Goal: Transaction & Acquisition: Purchase product/service

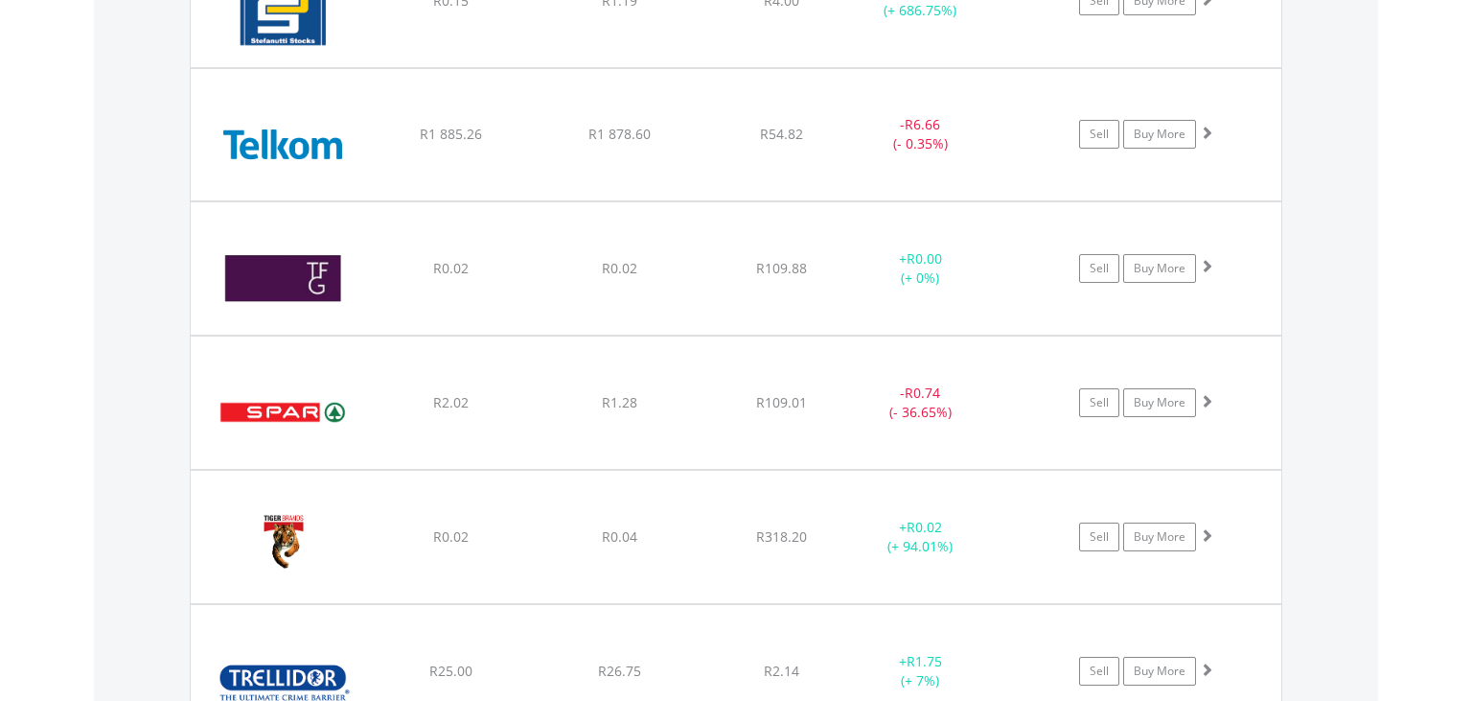
scroll to position [8383, 0]
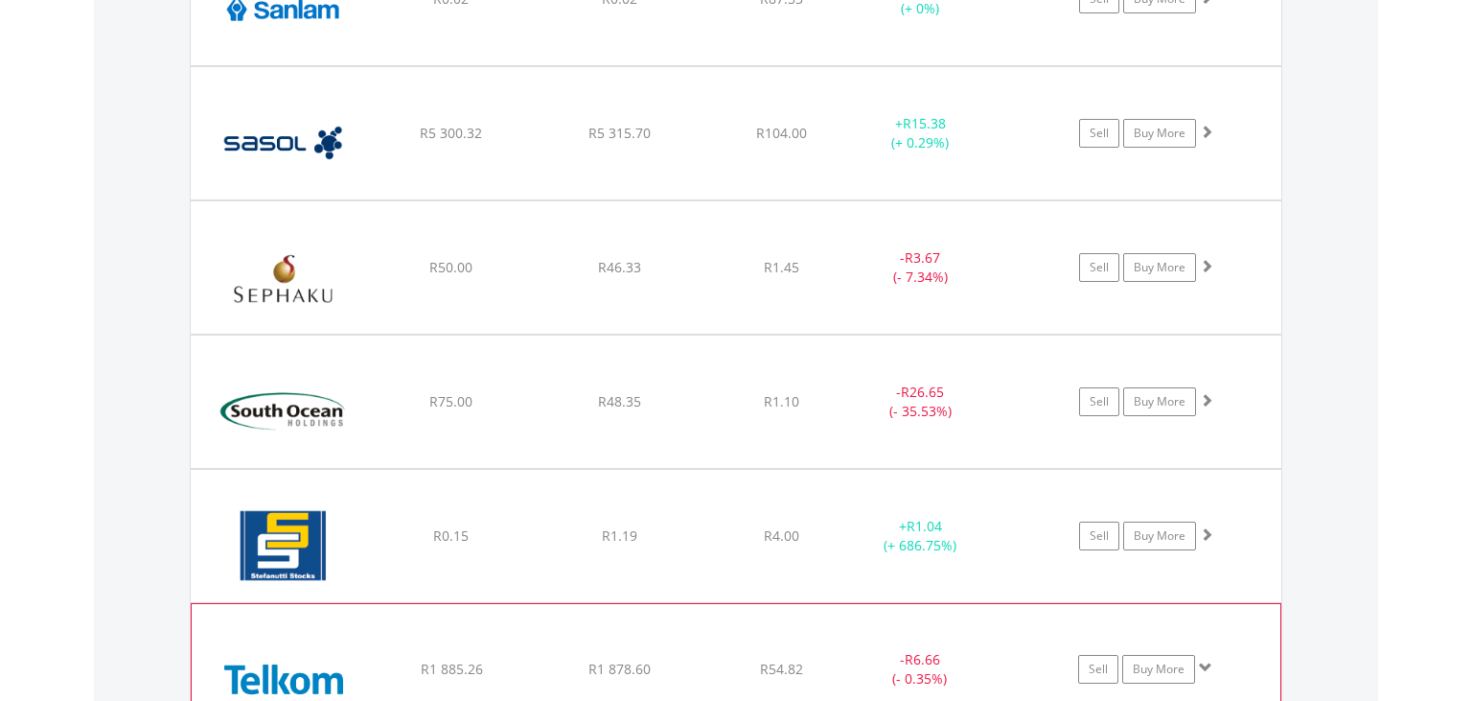
scroll to position [7705, 0]
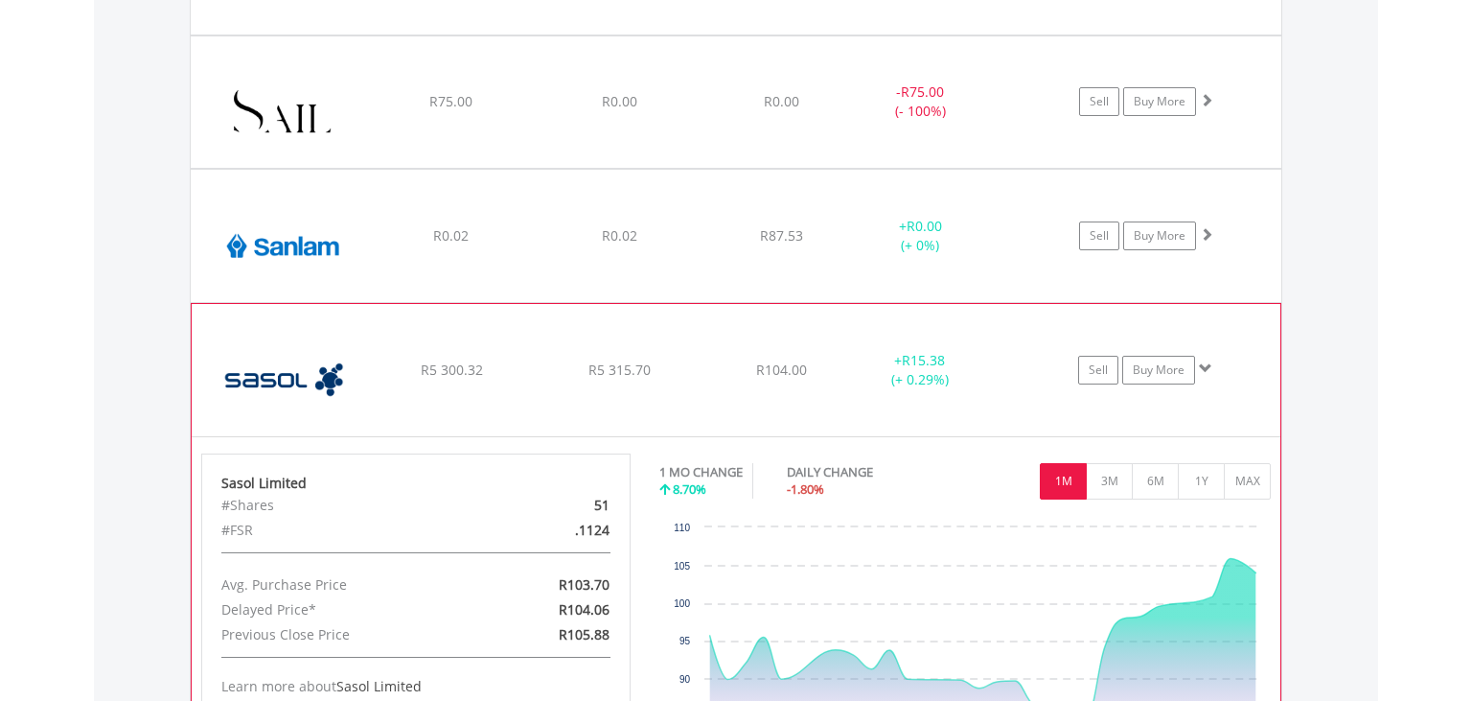
scroll to position [7694, 0]
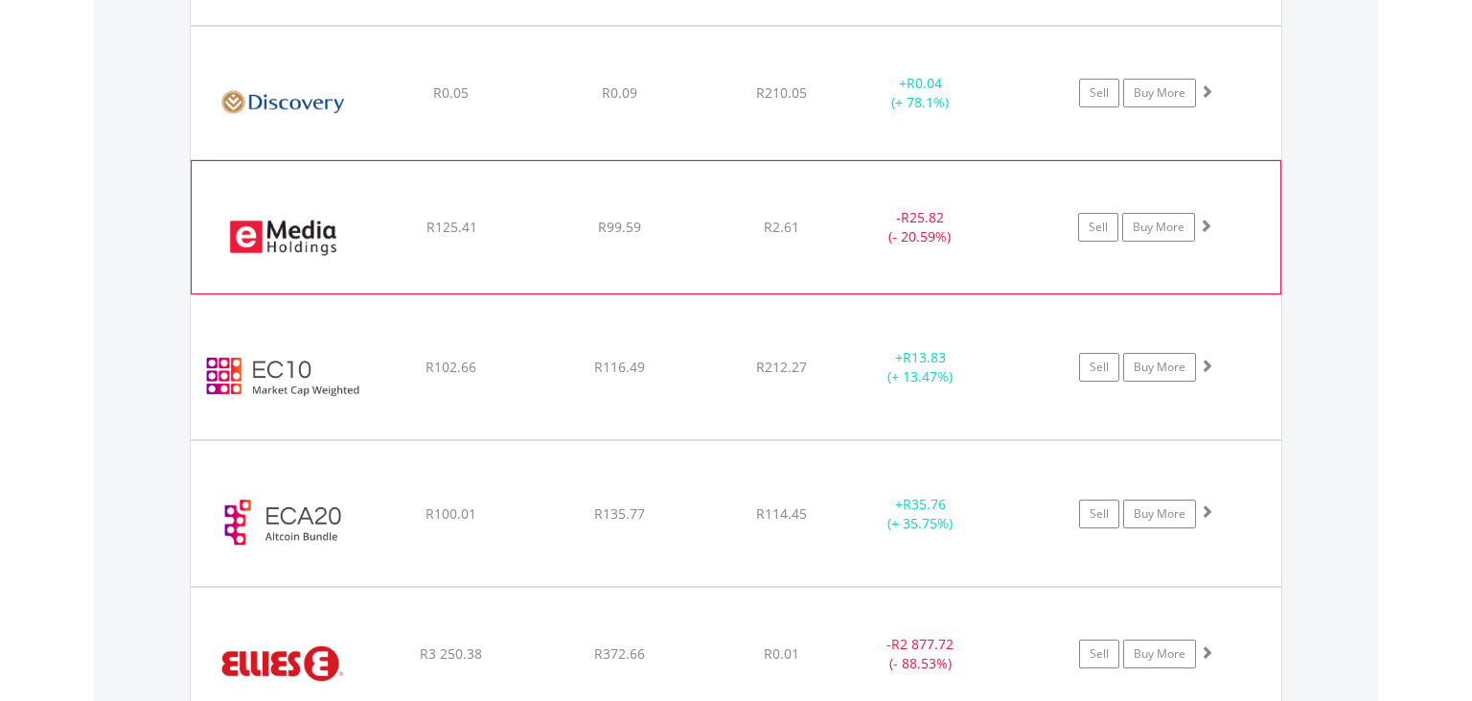
scroll to position [3345, 0]
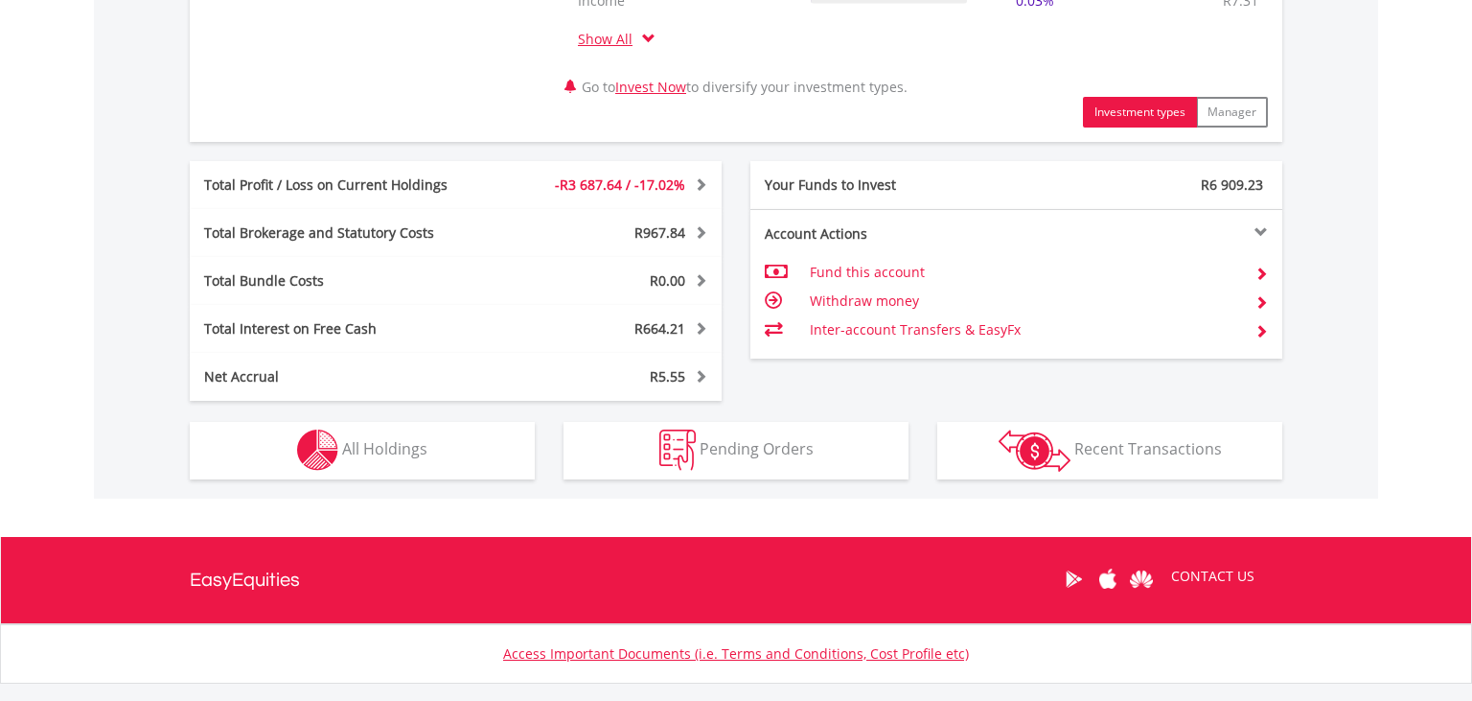
scroll to position [1072, 0]
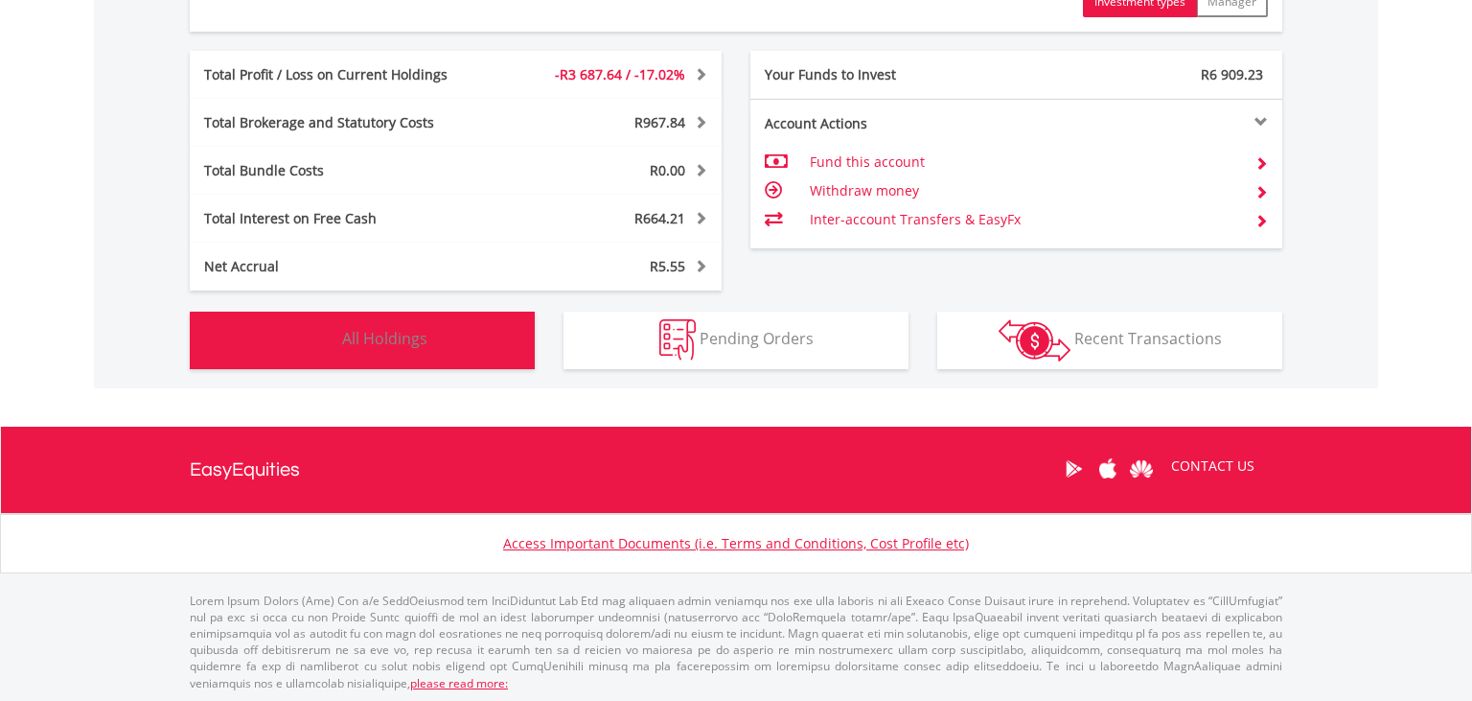
click at [396, 328] on span "All Holdings" at bounding box center [384, 338] width 85 height 21
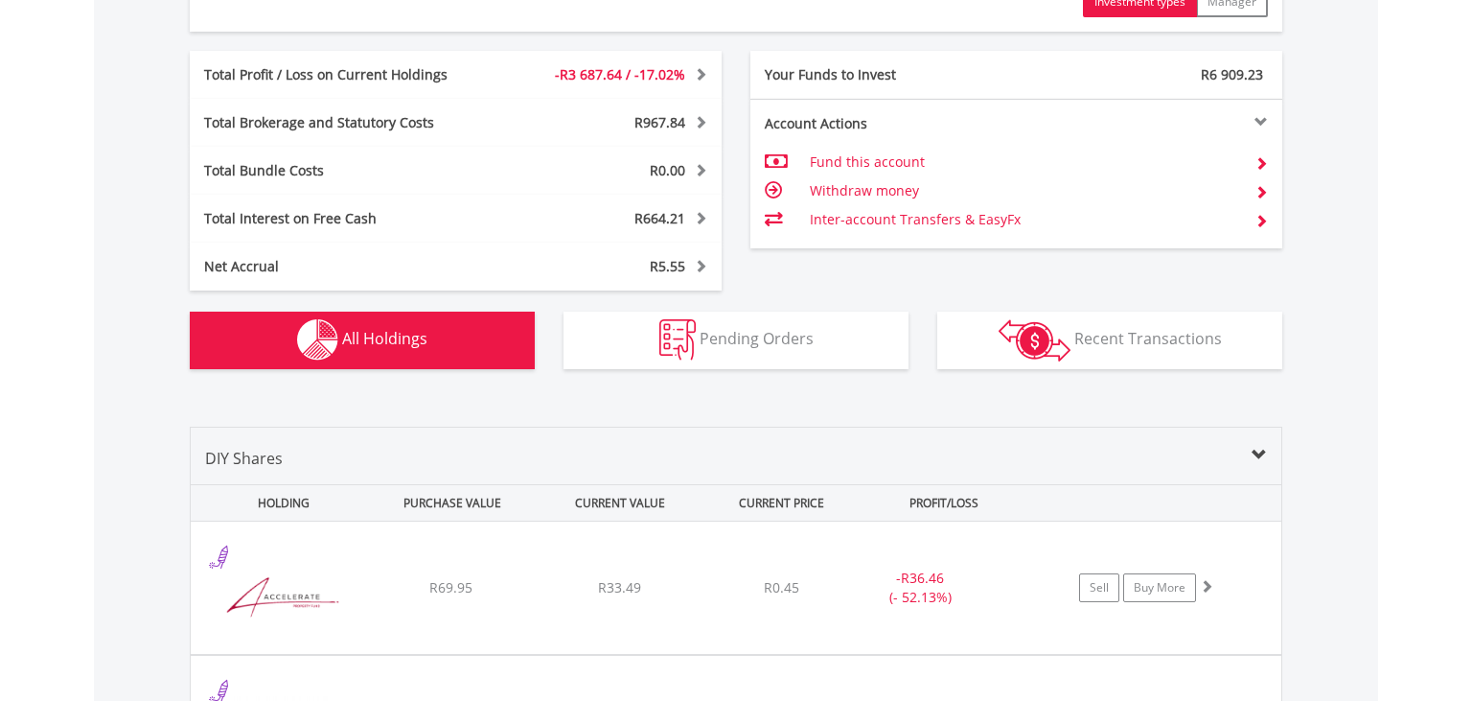
scroll to position [1495, 0]
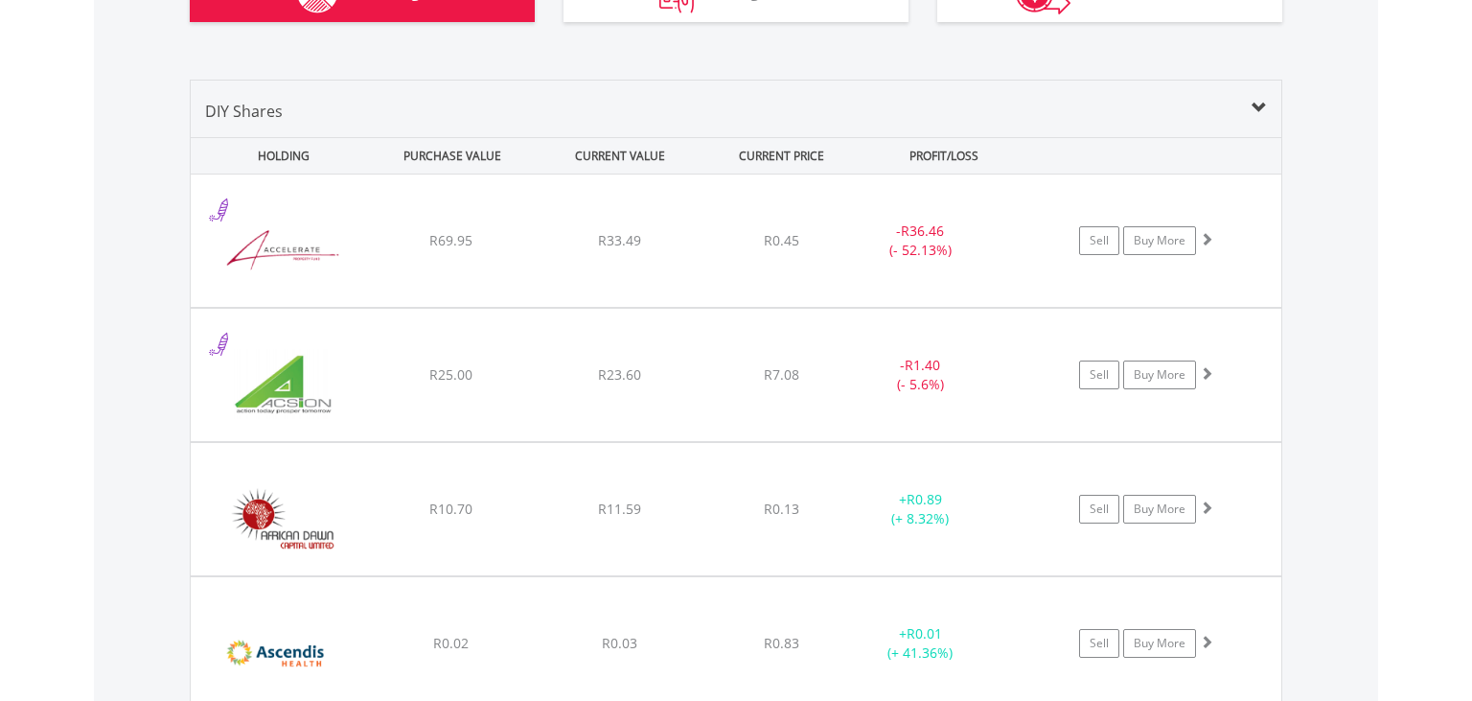
scroll to position [1494, 0]
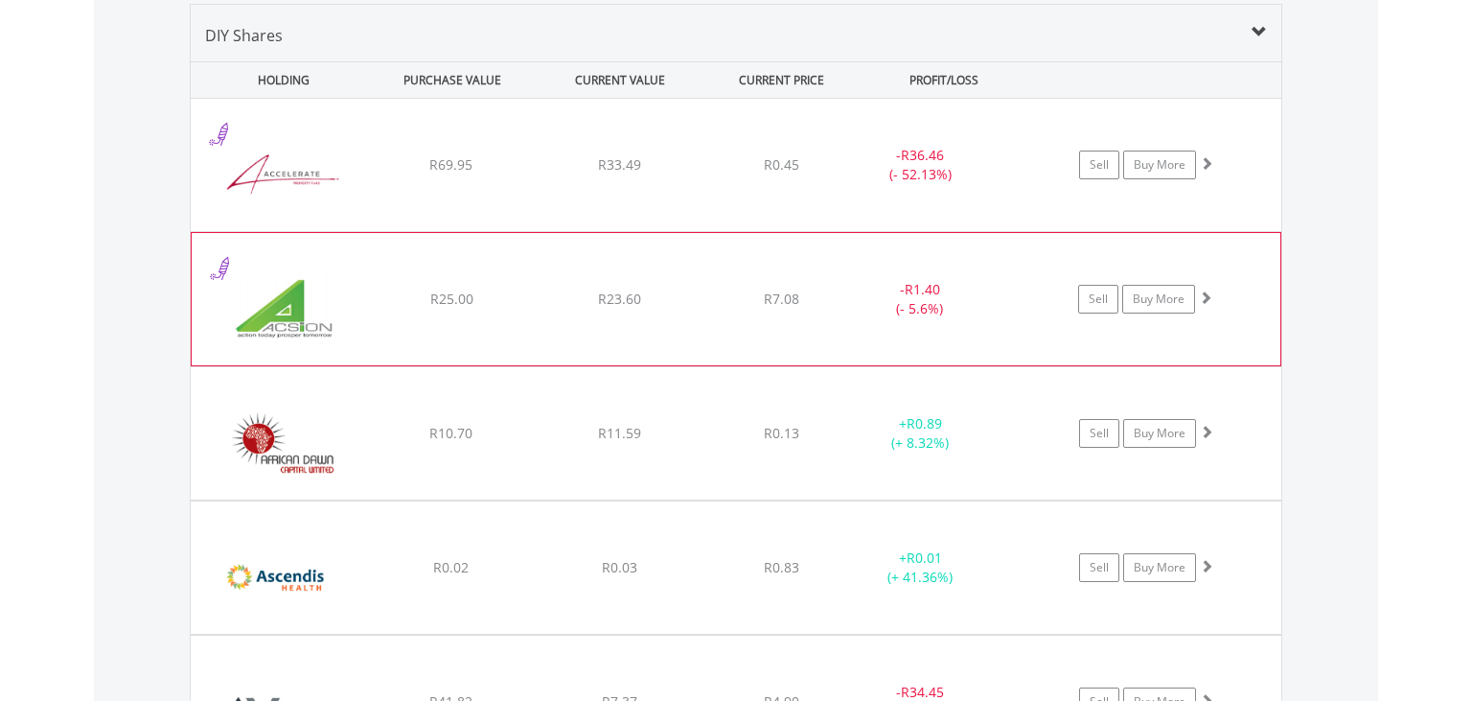
click at [366, 231] on div "﻿ Acsion Limited R25.00 R23.60 R7.08 - R1.40 (- 5.6%) Sell Buy More" at bounding box center [736, 165] width 1091 height 132
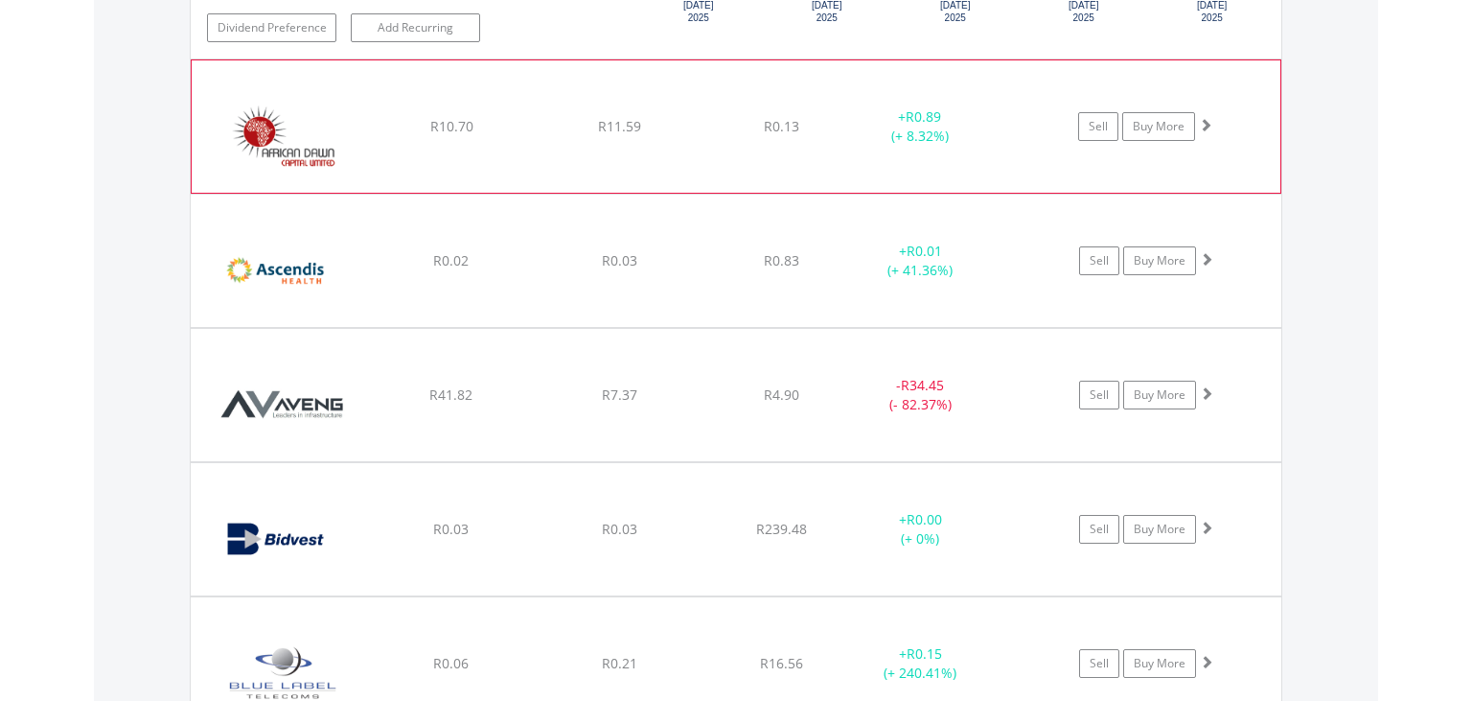
scroll to position [2215, 0]
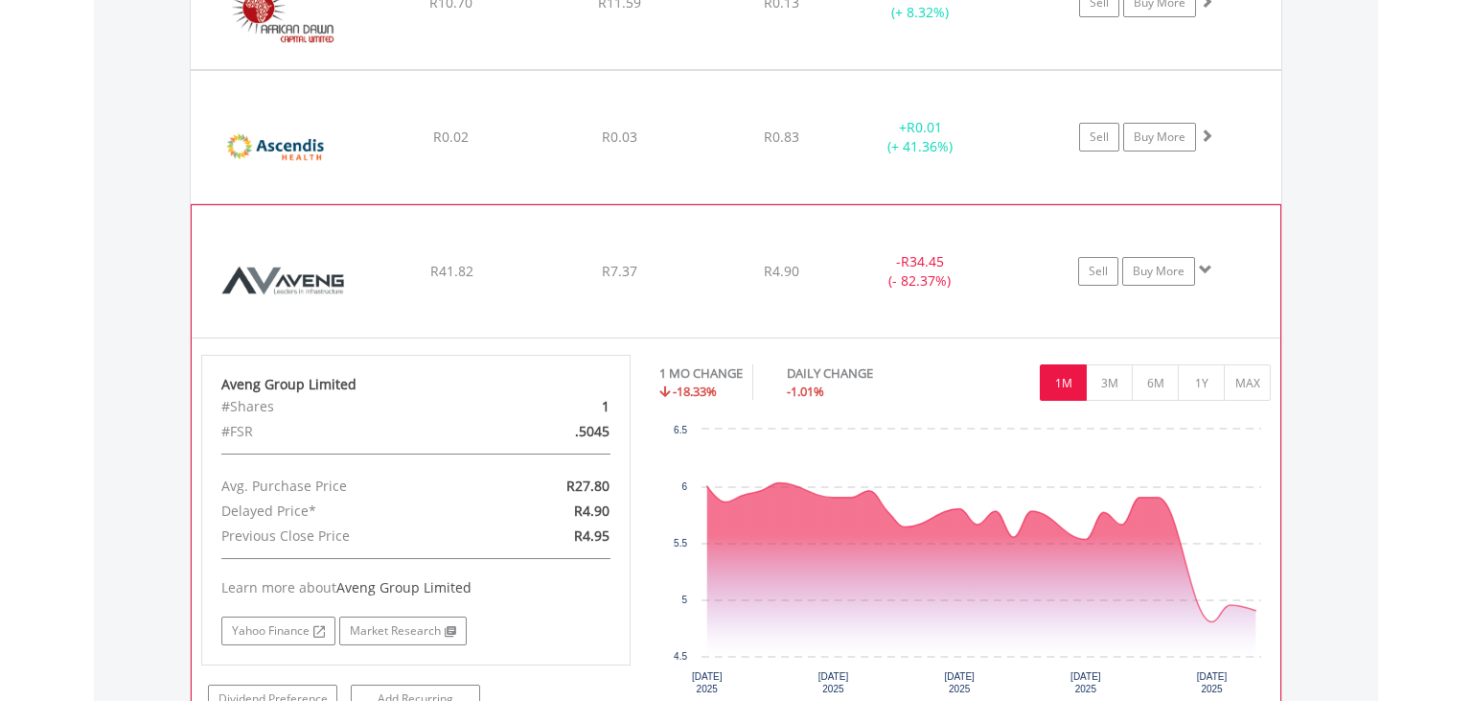
scroll to position [2318, 0]
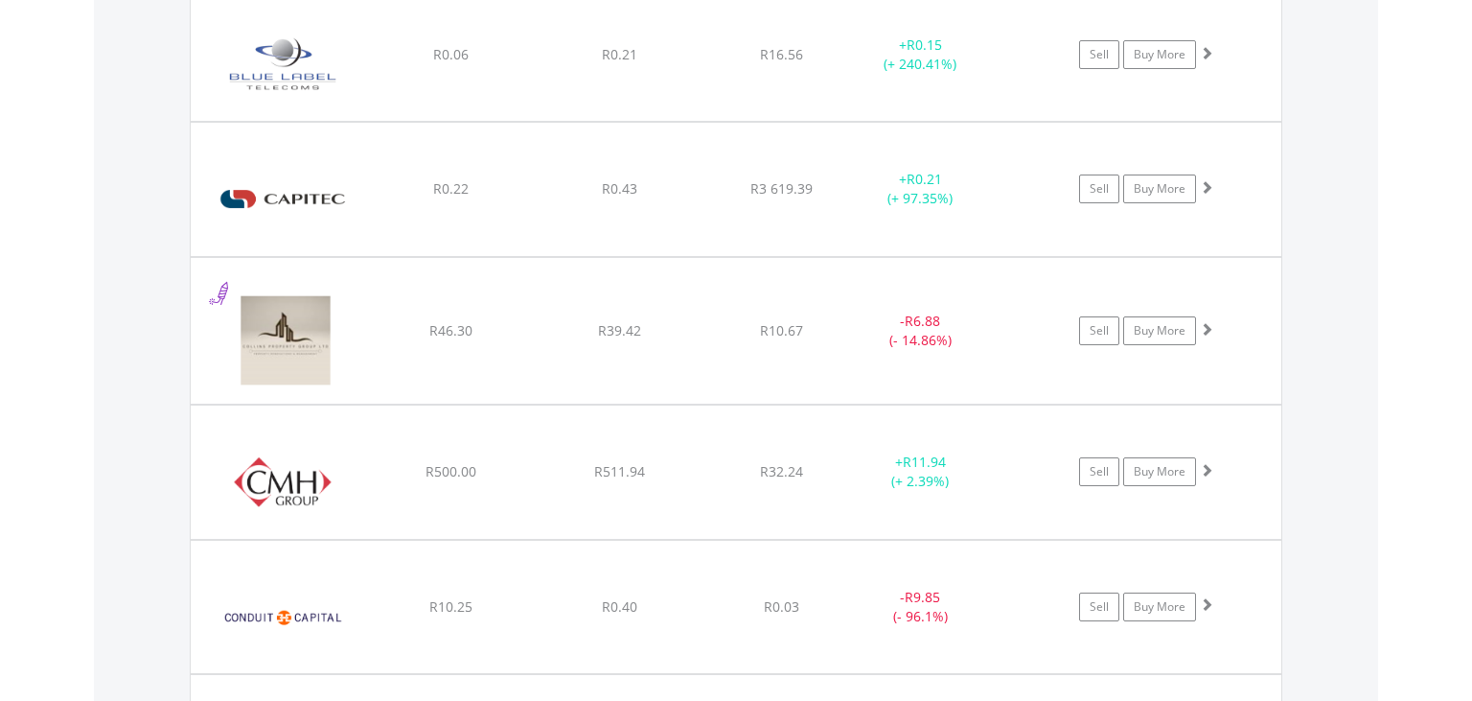
scroll to position [2919, 0]
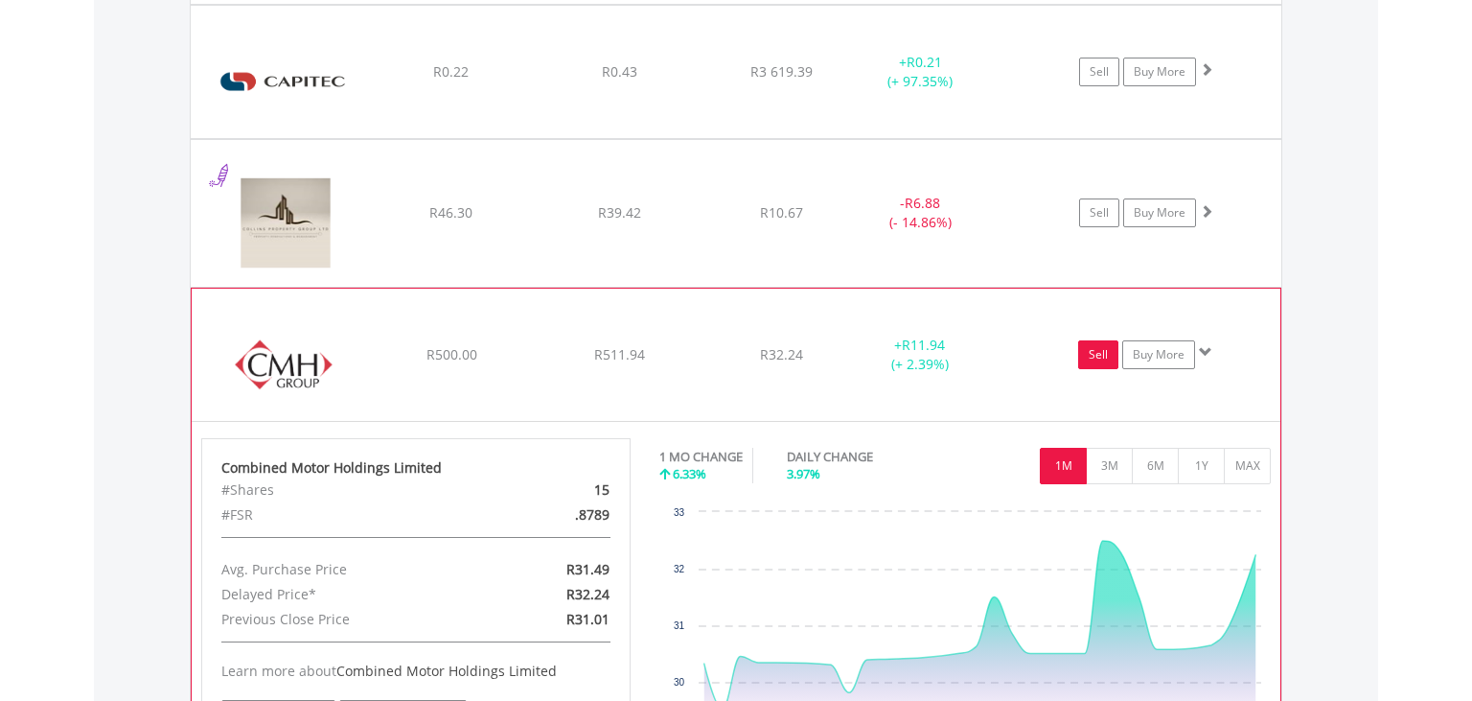
click at [1094, 345] on link "Sell" at bounding box center [1098, 354] width 40 height 29
click at [365, 404] on img at bounding box center [283, 364] width 165 height 104
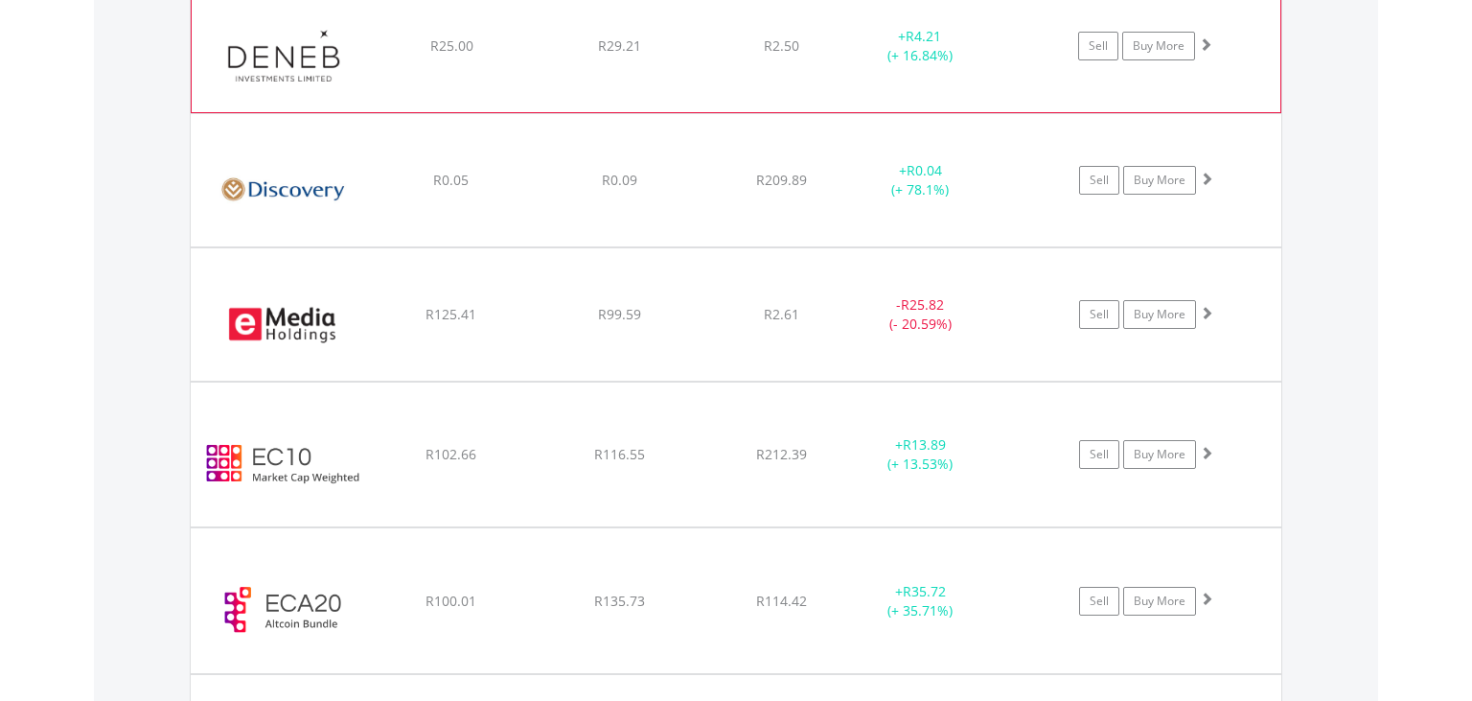
scroll to position [3632, 0]
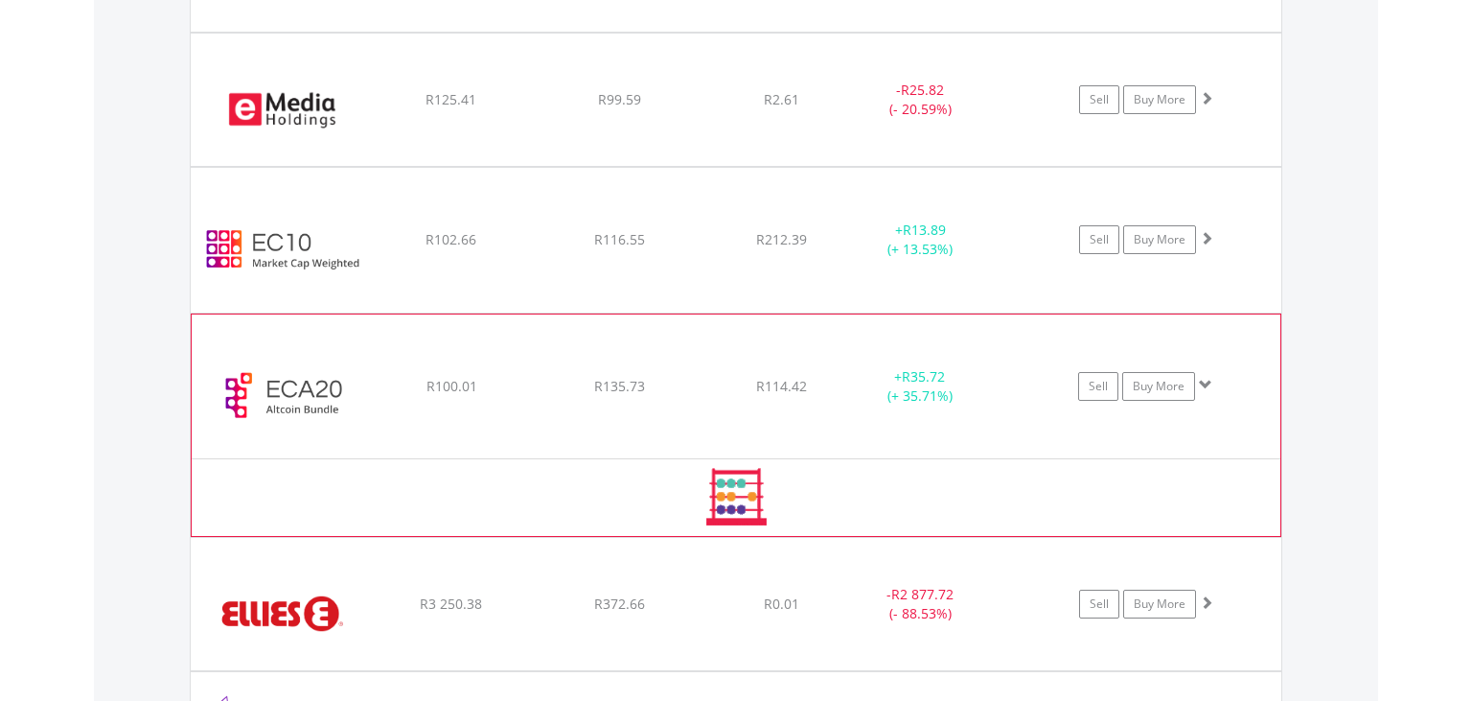
scroll to position [3957, 0]
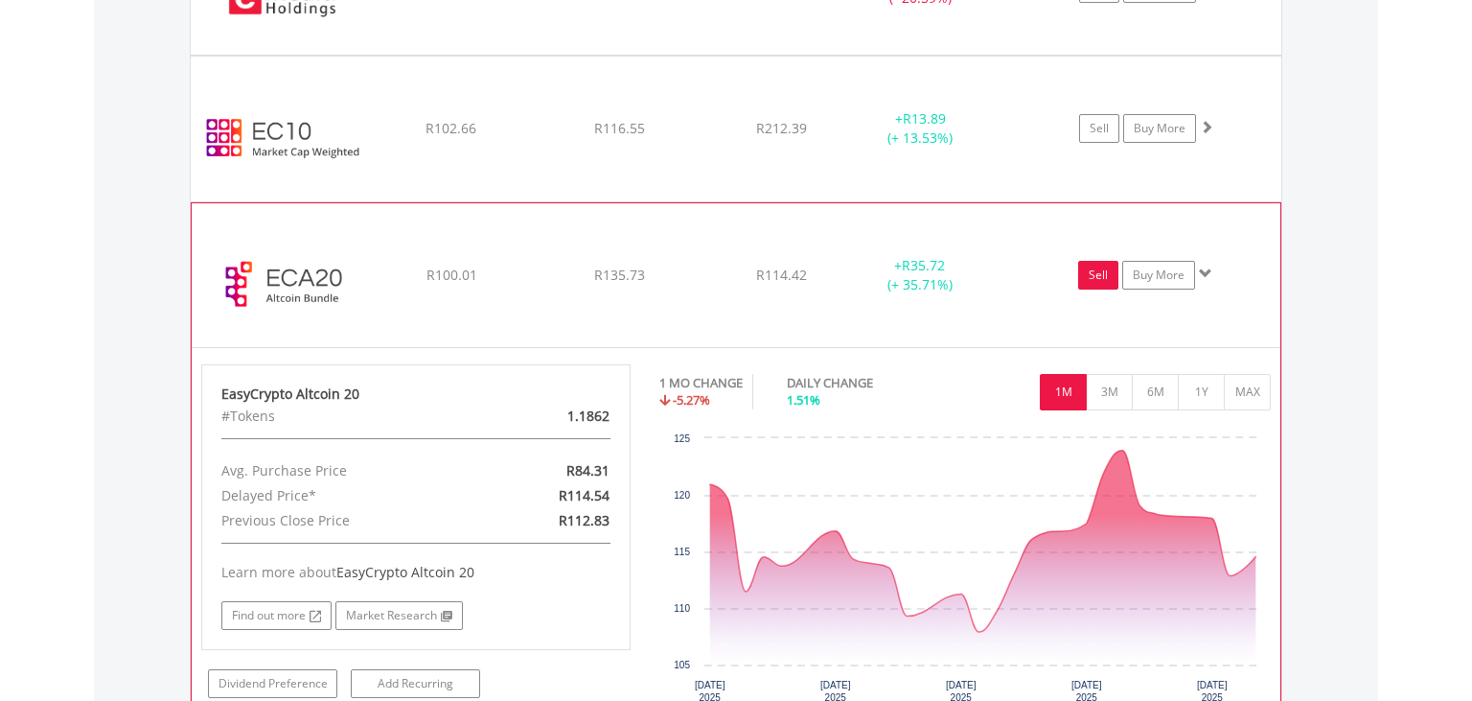
click at [1083, 261] on link "Sell" at bounding box center [1098, 275] width 40 height 29
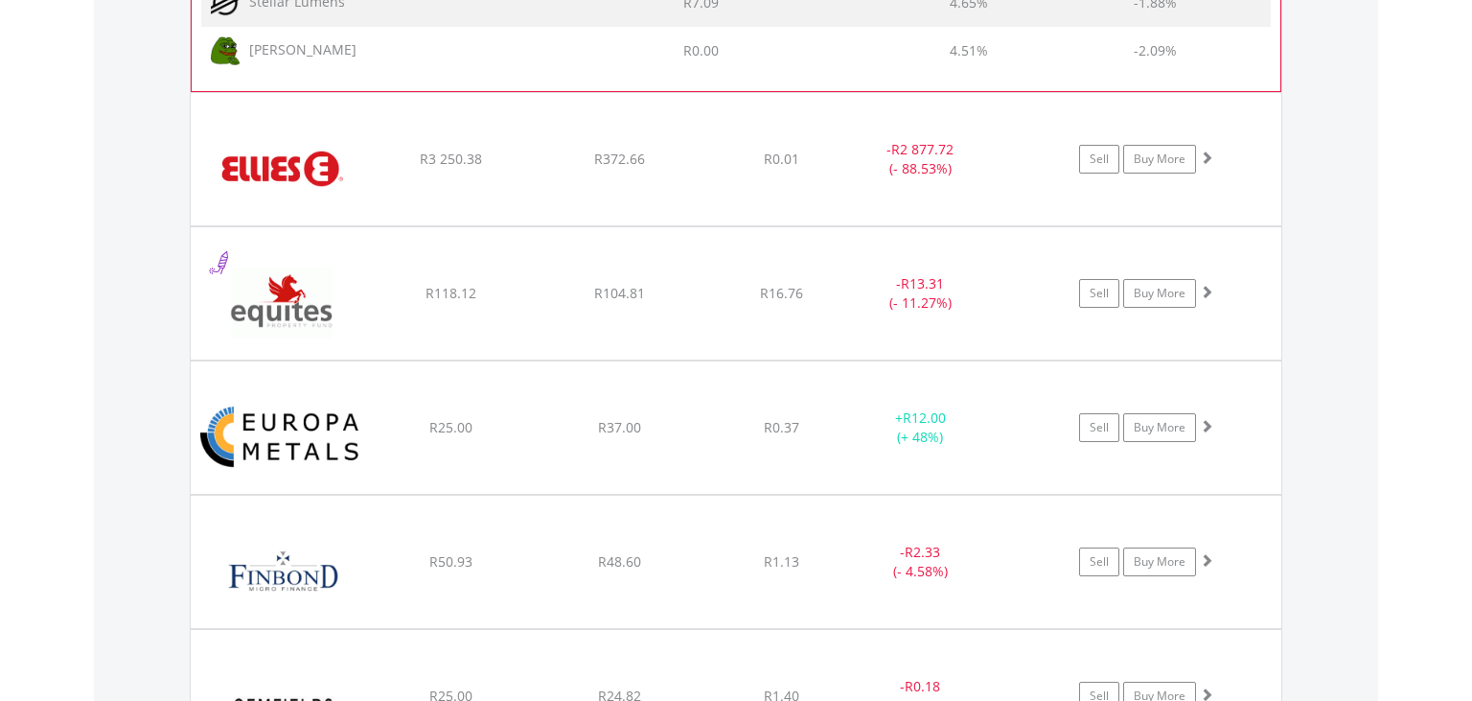
scroll to position [5635, 0]
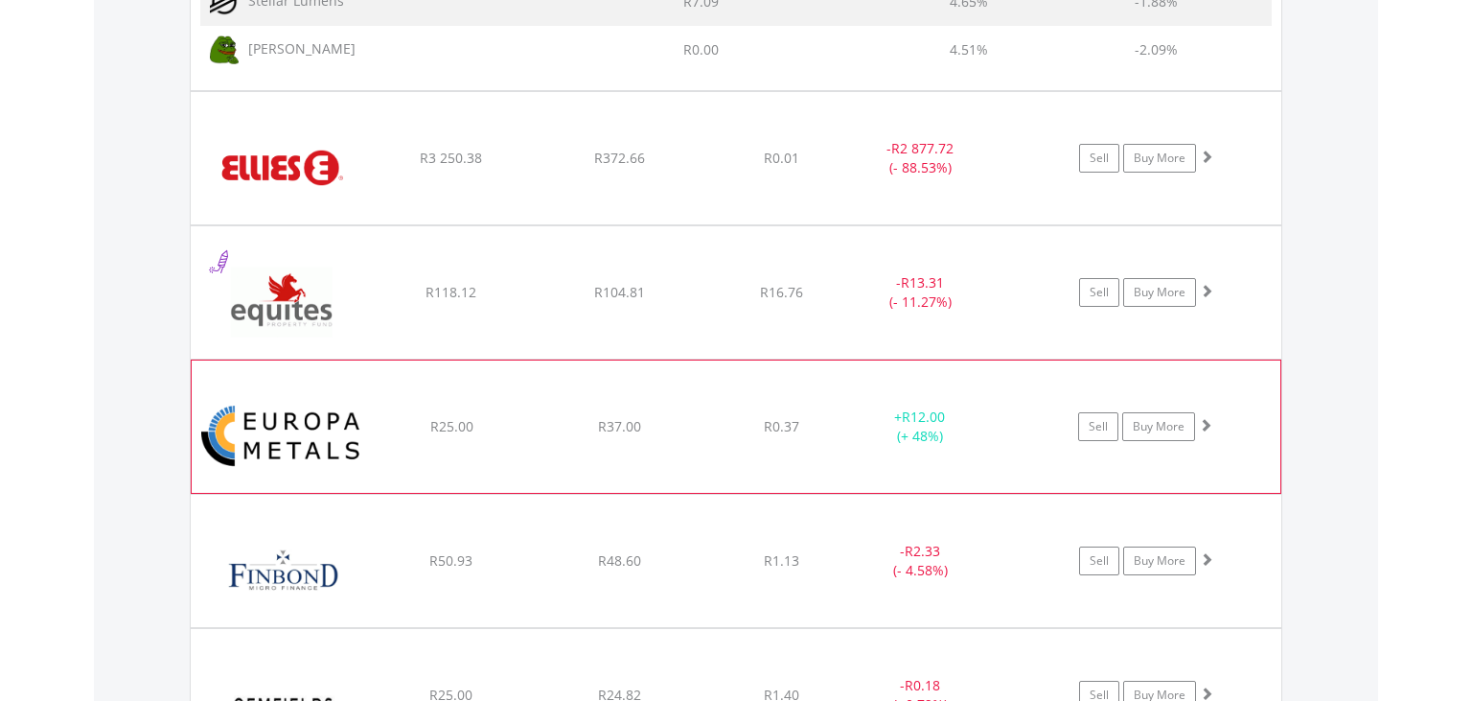
click at [355, 420] on img at bounding box center [283, 436] width 165 height 104
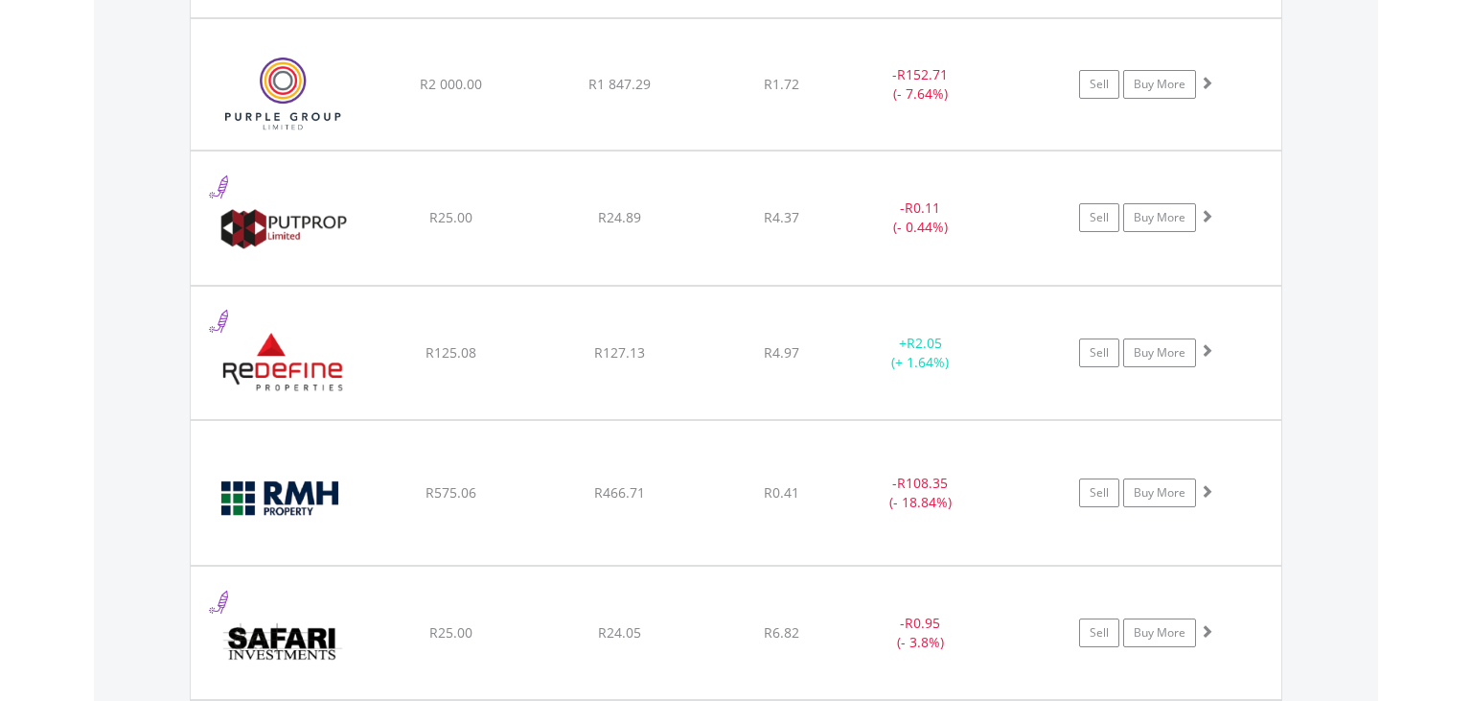
scroll to position [9099, 0]
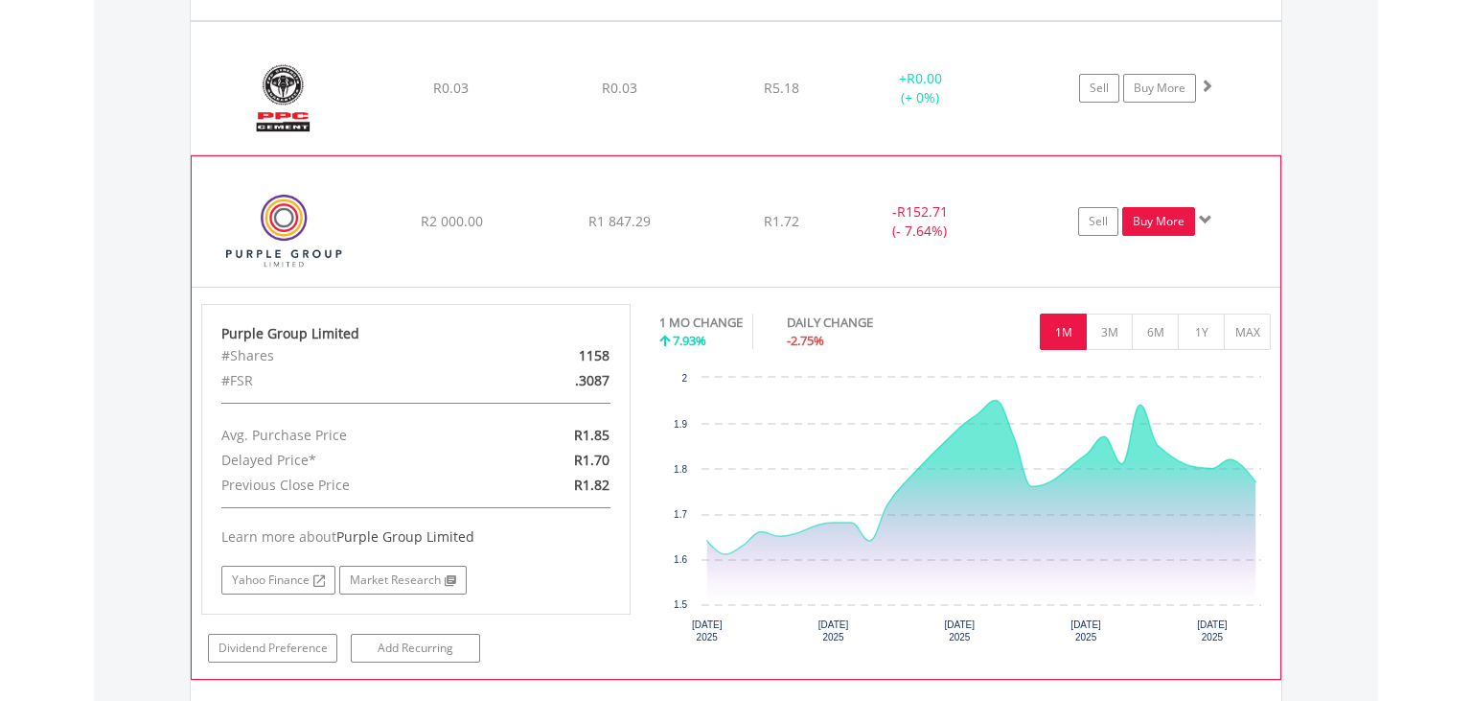
click at [1167, 207] on link "Buy More" at bounding box center [1158, 221] width 73 height 29
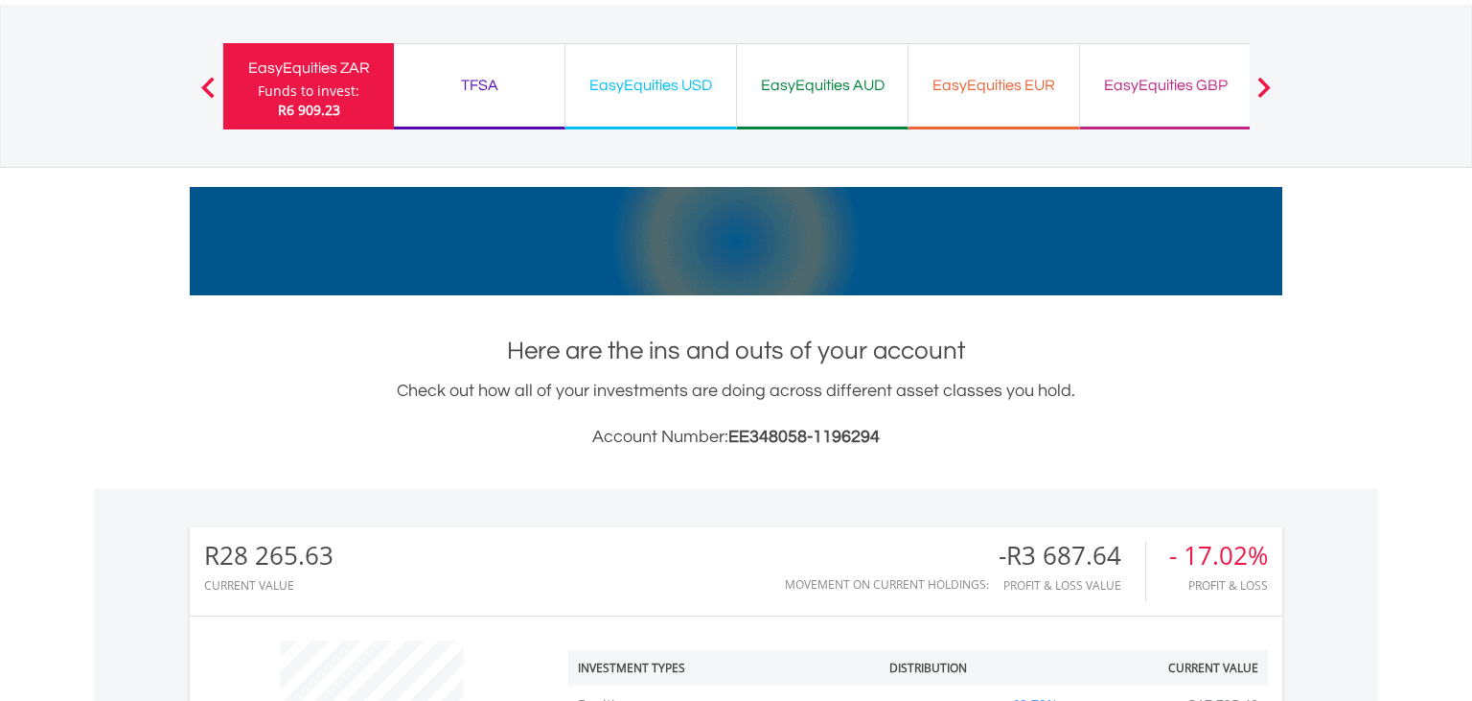
scroll to position [0, 0]
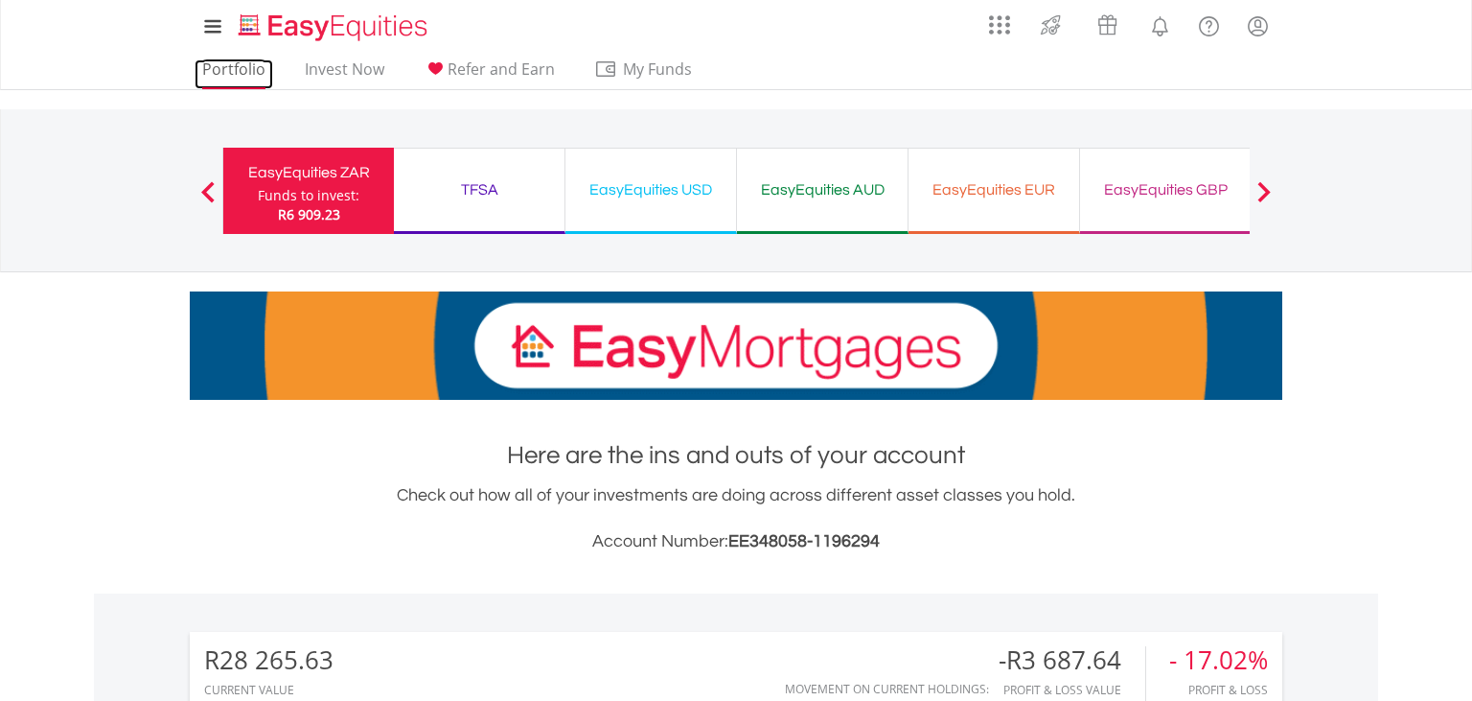
click at [235, 67] on link "Portfolio" at bounding box center [234, 74] width 79 height 30
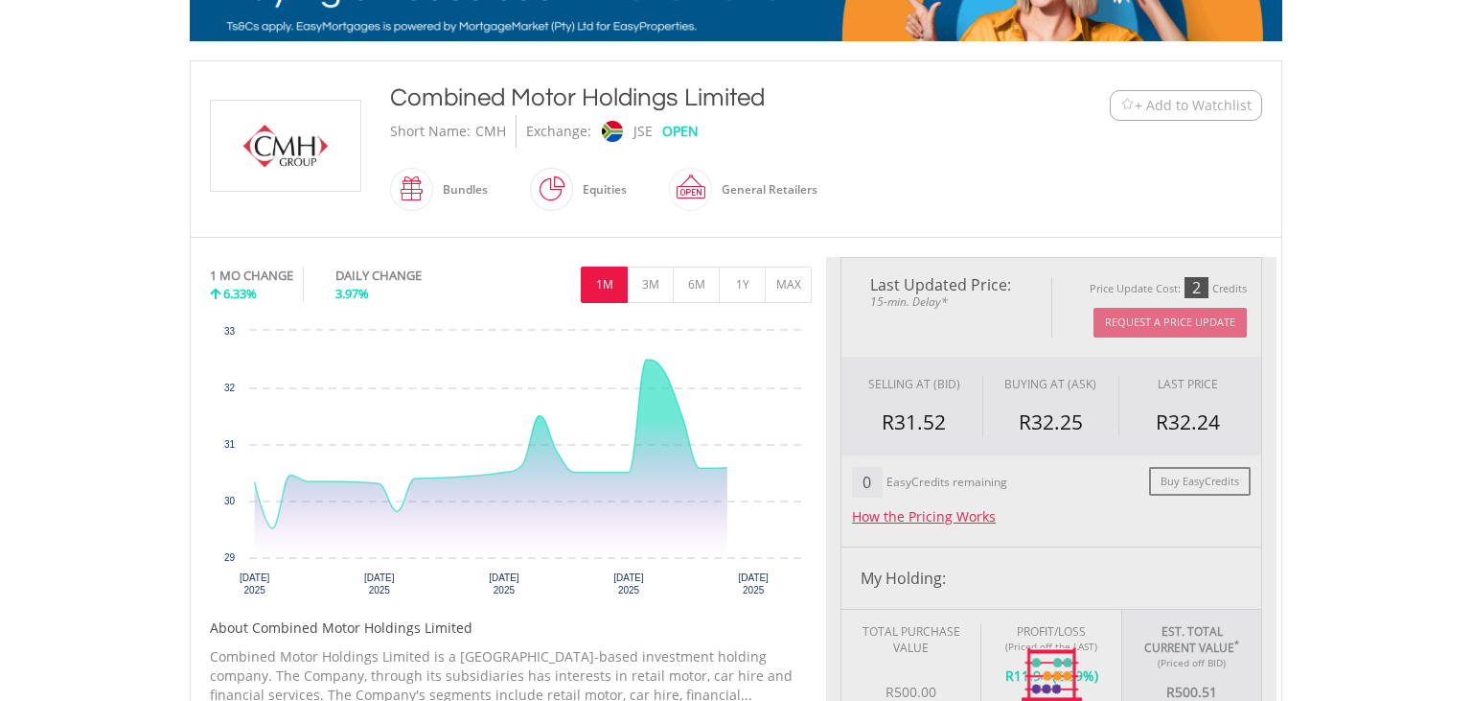
type input "******"
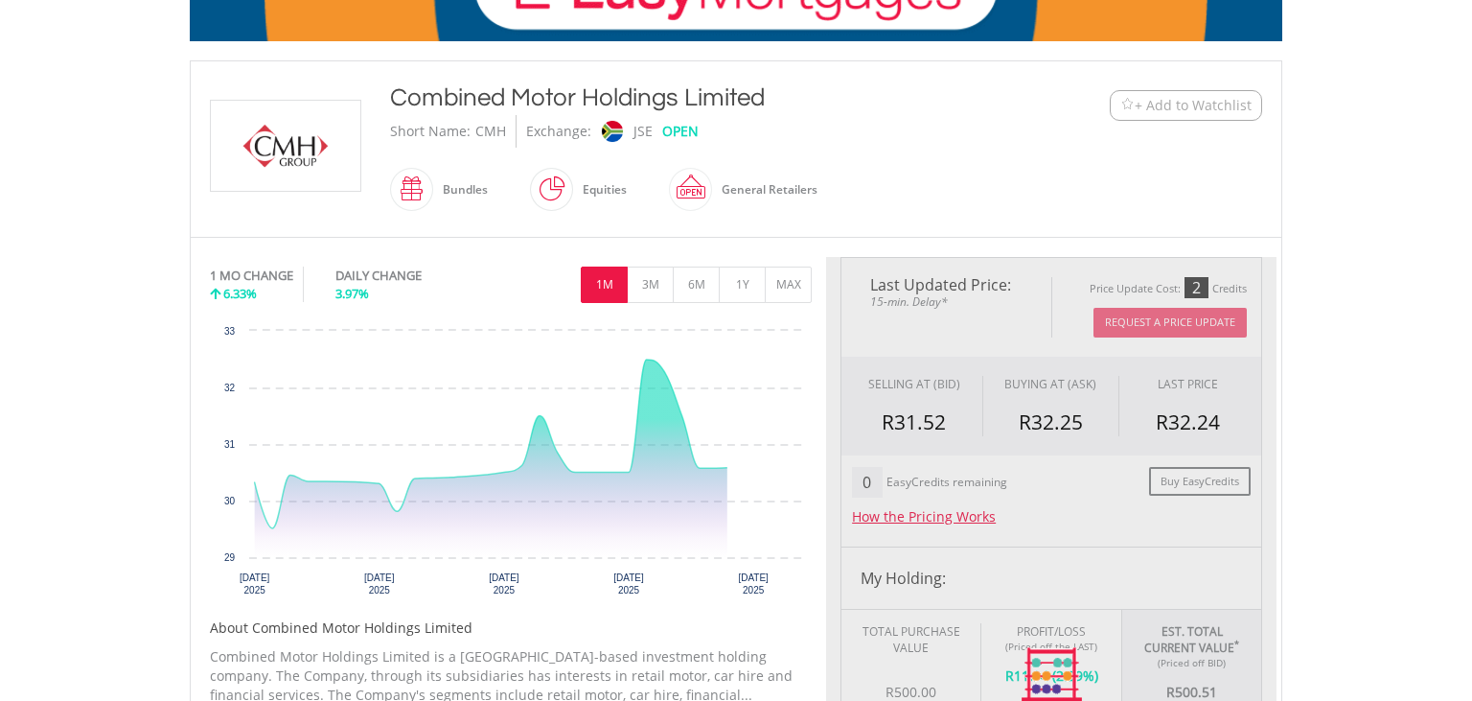
type input "******"
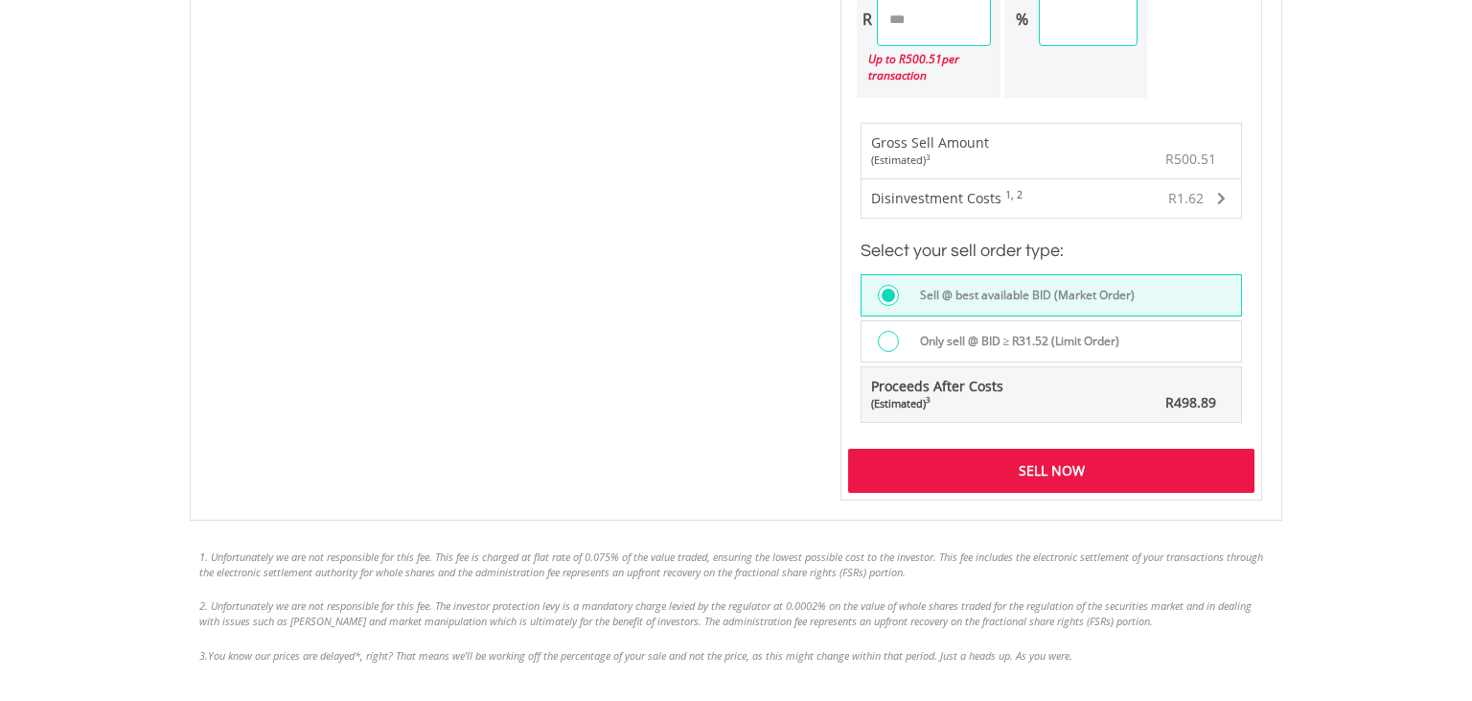
scroll to position [1299, 0]
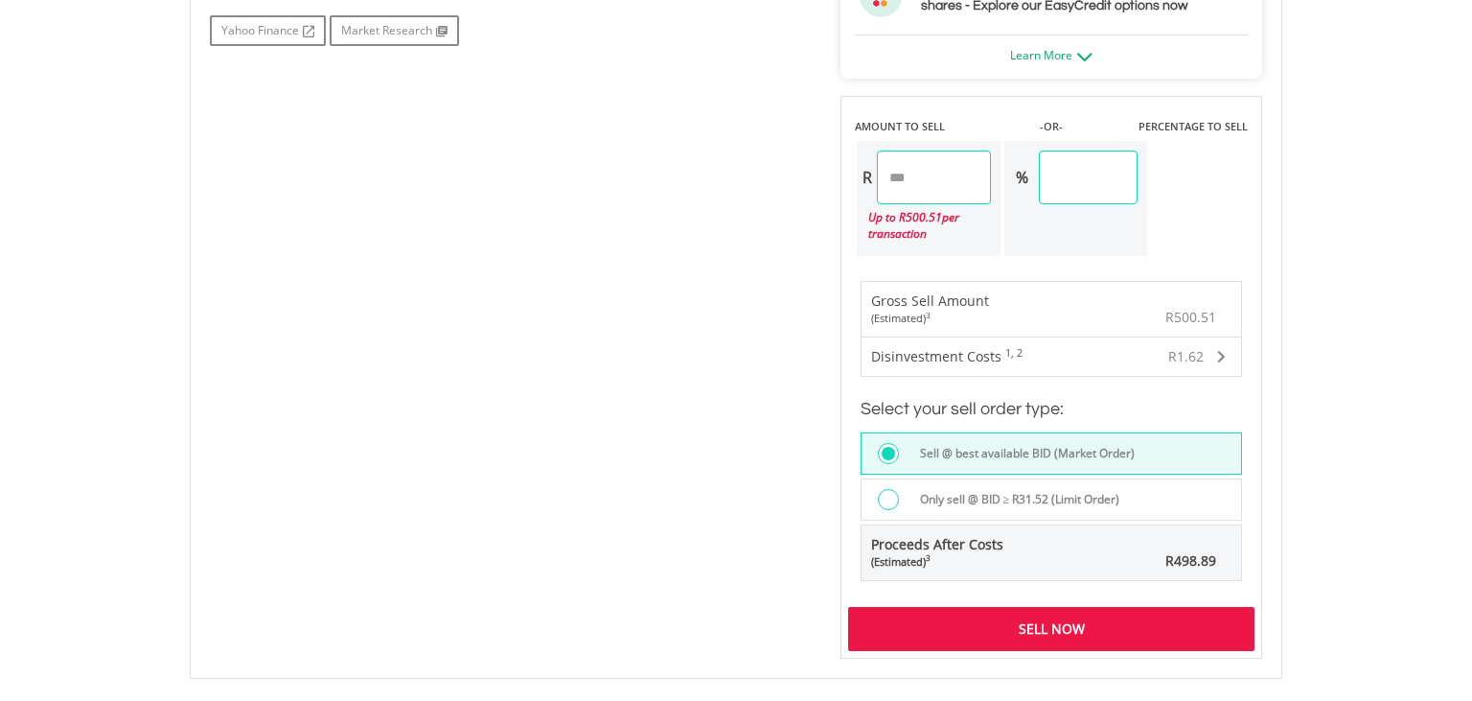
scroll to position [1127, 0]
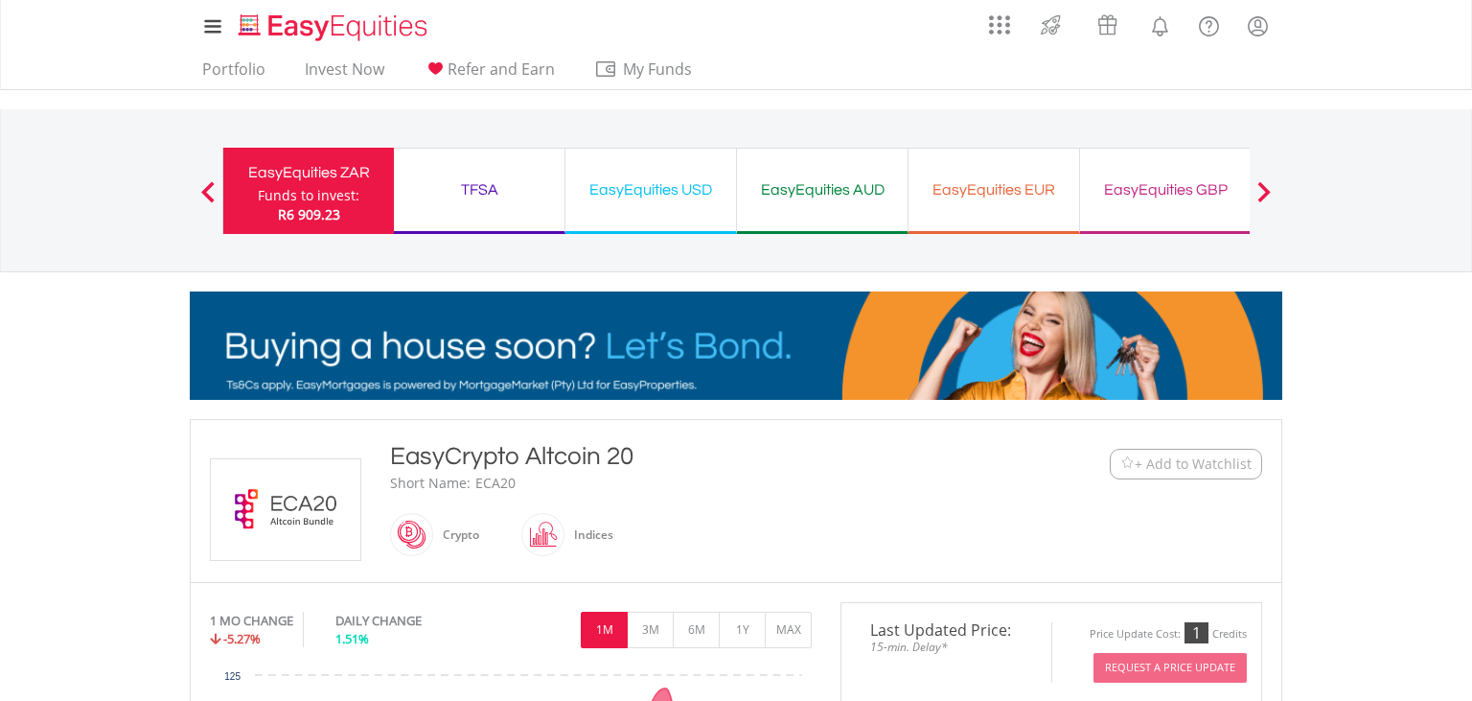
click at [467, 197] on div "TFSA" at bounding box center [479, 189] width 148 height 27
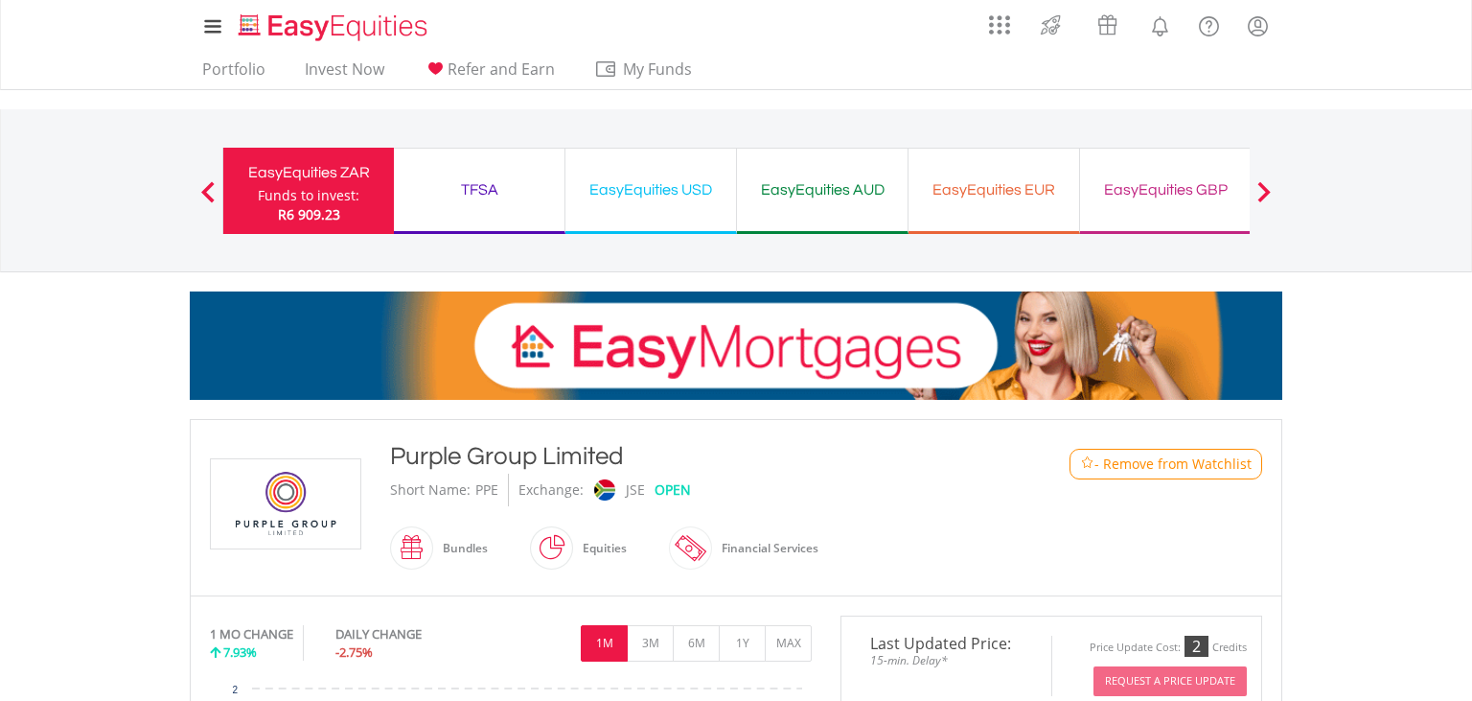
scroll to position [732, 0]
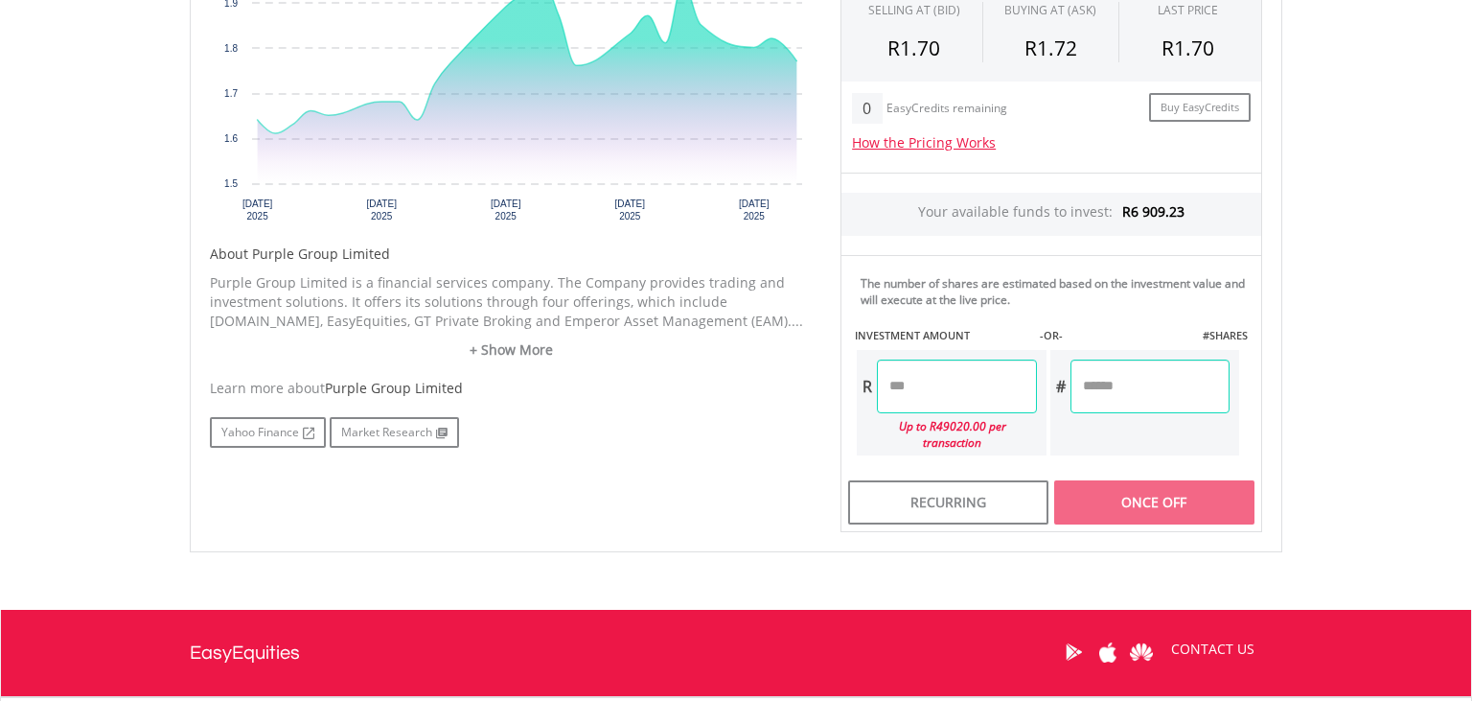
click at [946, 386] on input "number" at bounding box center [956, 386] width 159 height 54
click at [796, 379] on div "Learn more about Purple Group Limited" at bounding box center [511, 388] width 602 height 19
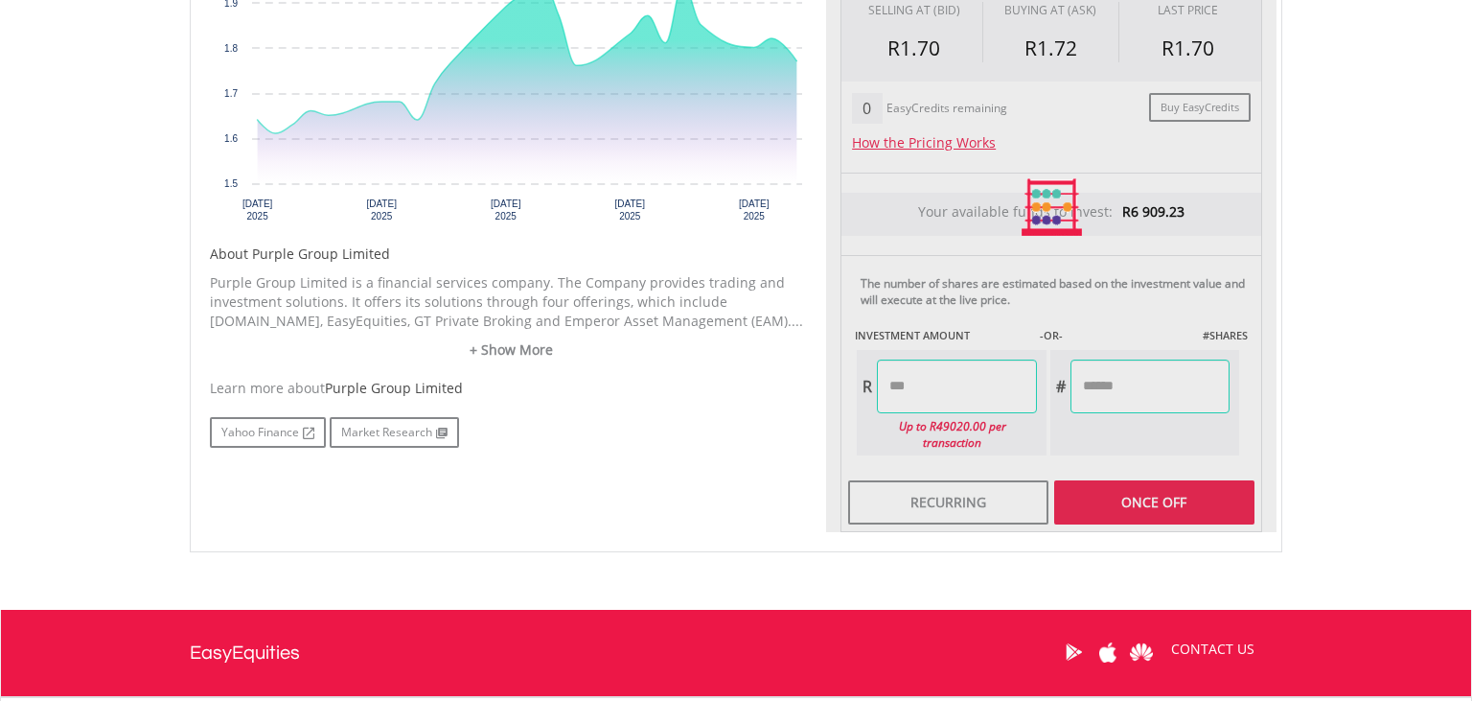
type input "******"
type input "*******"
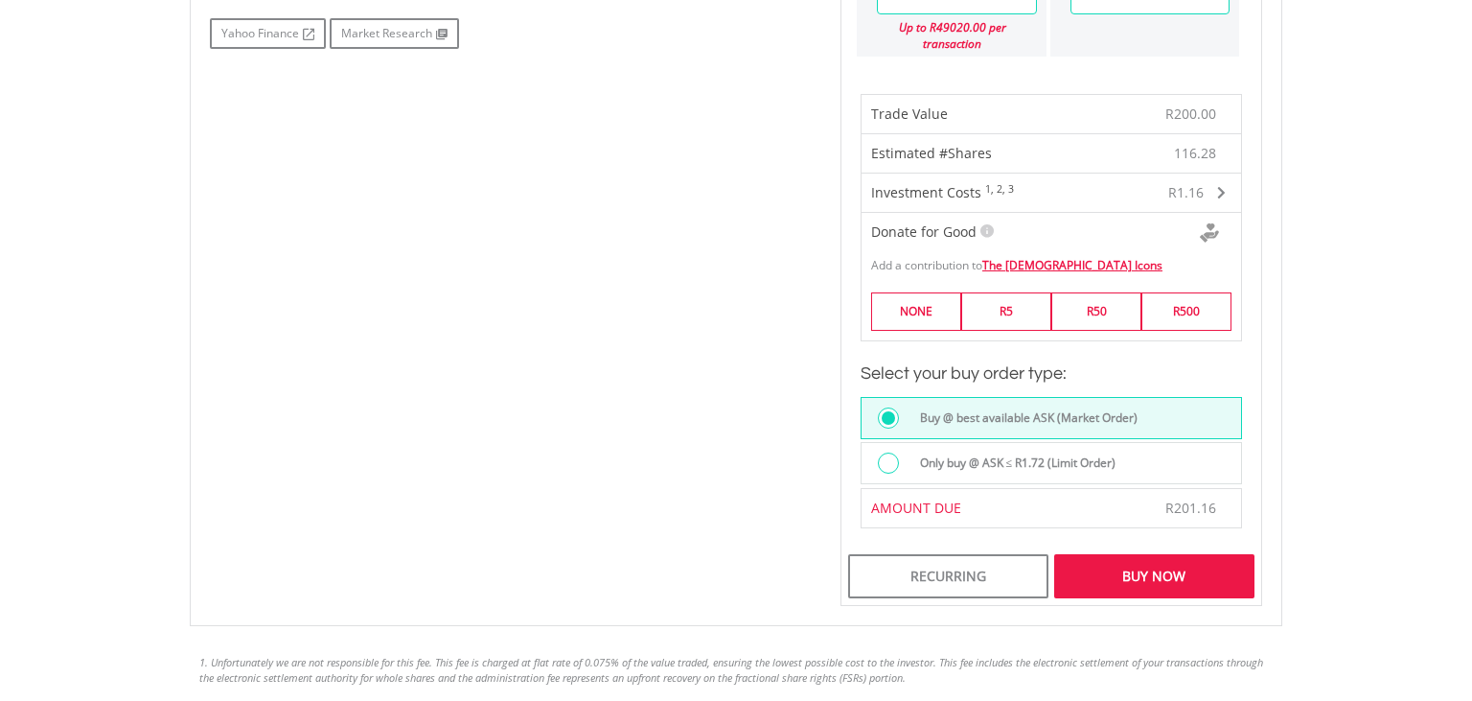
scroll to position [1163, 0]
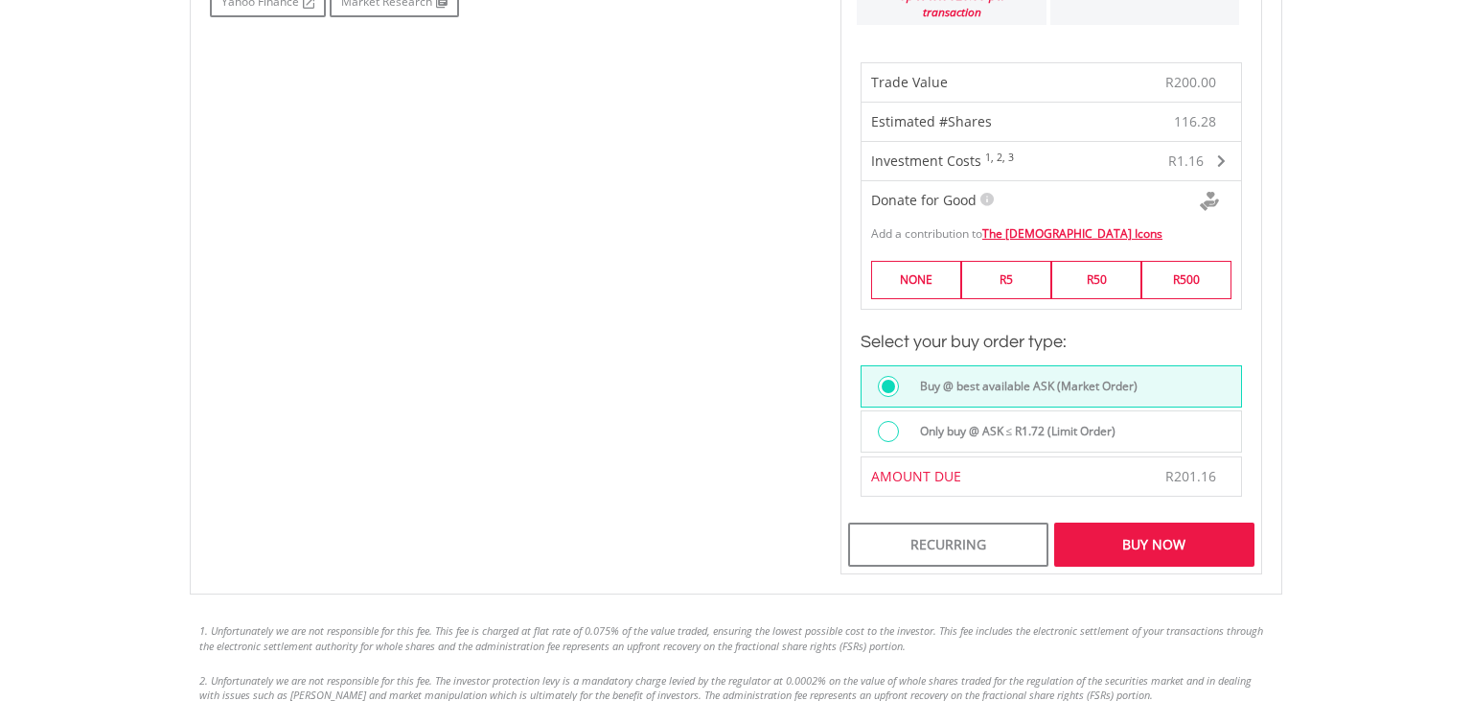
click at [974, 427] on label "Only buy @ ASK ≤ R1.72 (Limit Order)" at bounding box center [1013, 431] width 208 height 21
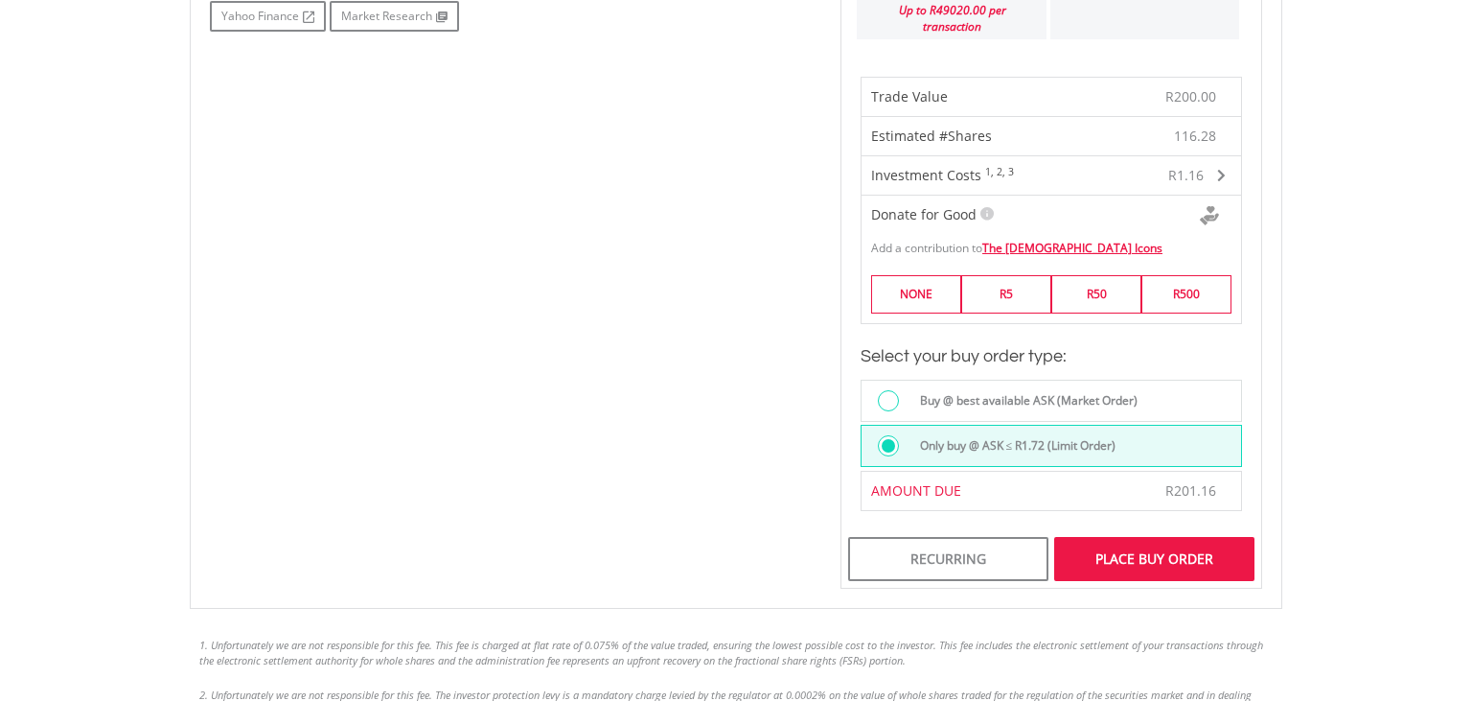
scroll to position [1149, 0]
click at [1098, 555] on div "Place Buy Order" at bounding box center [1154, 558] width 200 height 44
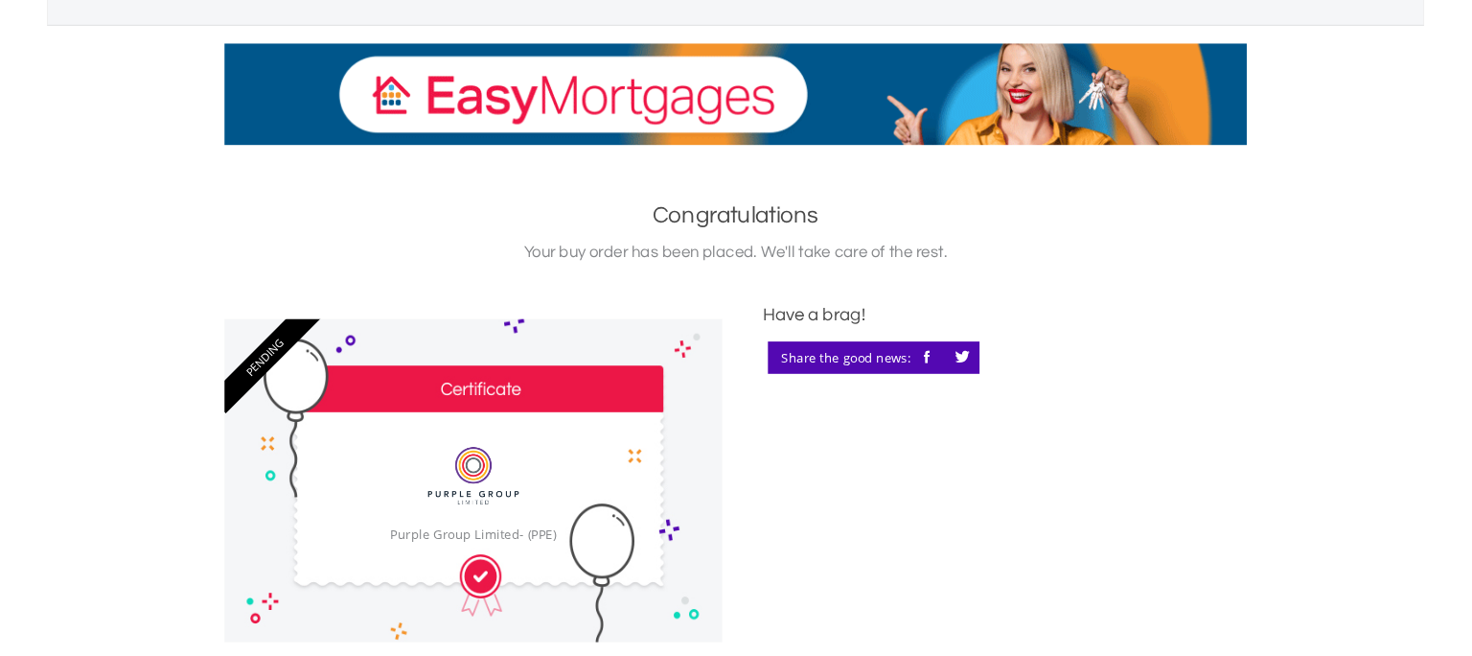
scroll to position [242, 0]
